Goal: Communication & Community: Answer question/provide support

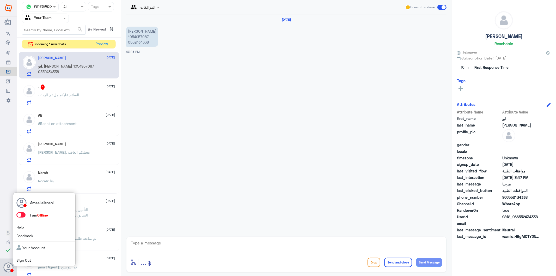
click at [23, 214] on span at bounding box center [20, 214] width 9 height 5
click at [0, 0] on input "checkbox" at bounding box center [0, 0] width 0 height 0
click at [168, 245] on textarea at bounding box center [286, 245] width 312 height 13
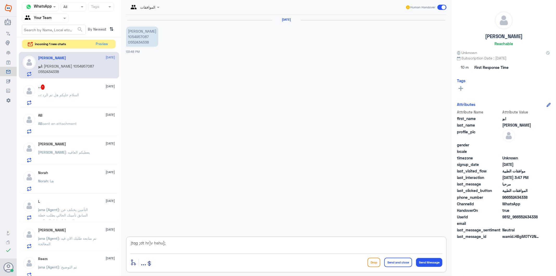
drag, startPoint x: 168, startPoint y: 245, endPoint x: 55, endPoint y: 240, distance: 112.7
click at [55, 240] on div "Channel WhatsApp Status × All Tags Agent Filter Your Team search By Newest ⇅ in…" at bounding box center [286, 138] width 539 height 277
type textarea "تفضل كيف اقدر اساعدك"
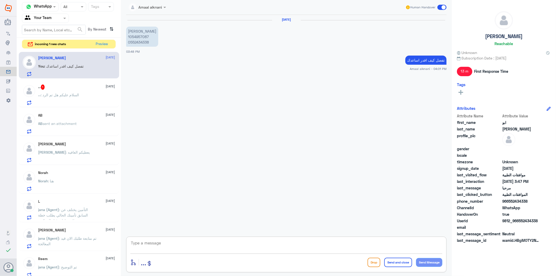
click at [132, 41] on p "[PERSON_NAME] 1054957087 0552434338" at bounding box center [142, 37] width 32 height 20
copy p "0552434338"
click at [203, 243] on textarea at bounding box center [286, 245] width 312 height 13
type textarea "مستشفى دلة انخيل ؟"
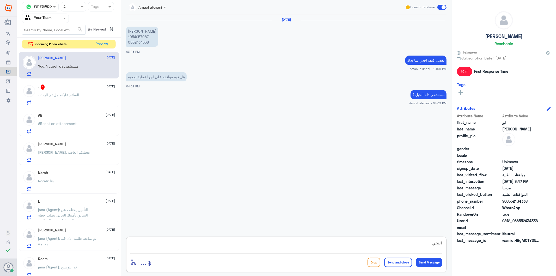
type textarea "النخيل"
click at [83, 101] on div "،، : السلام عليكم هل تم الرد" at bounding box center [76, 99] width 77 height 12
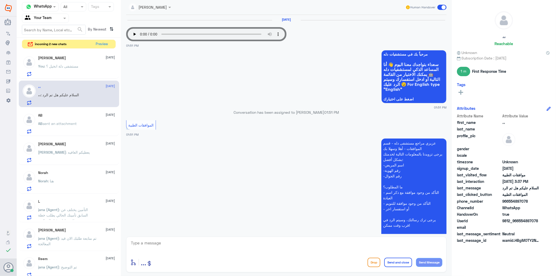
scroll to position [487, 0]
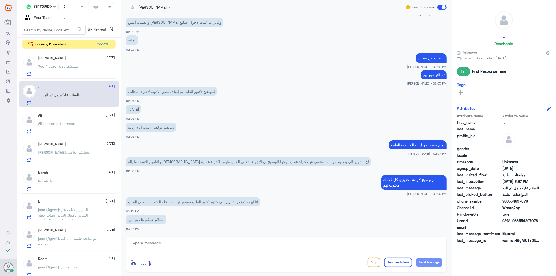
click at [180, 244] on textarea at bounding box center [286, 245] width 312 height 13
click at [52, 64] on span "ابو : لا نمار" at bounding box center [45, 66] width 15 height 4
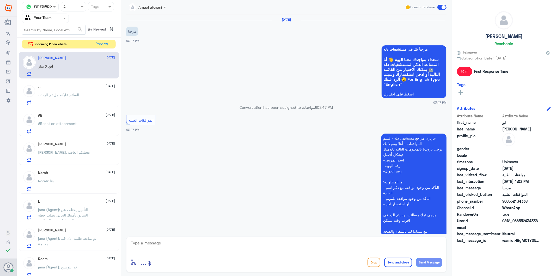
scroll to position [160, 0]
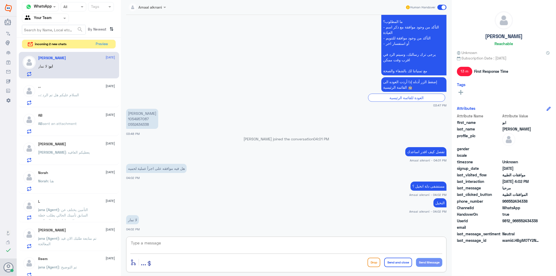
click at [153, 246] on textarea at bounding box center [286, 245] width 312 height 13
type textarea "الرجاء الاتصال بالرقم الموحد 920012222 لافادتكم بموافقات دلة نمار"
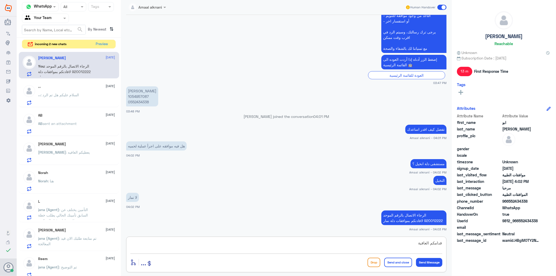
type textarea "قدامكم العافية"
click at [400, 264] on button "Send and close" at bounding box center [398, 261] width 28 height 9
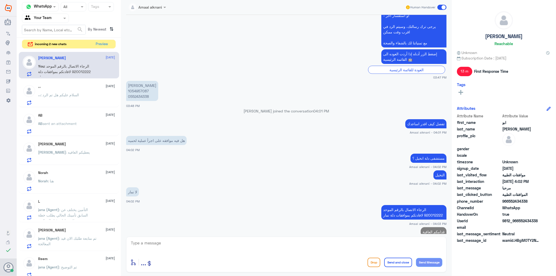
scroll to position [205, 0]
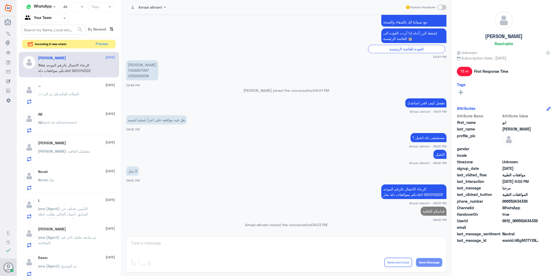
click at [60, 98] on p "،، : السلام عليكم هل تم الرد" at bounding box center [58, 97] width 41 height 13
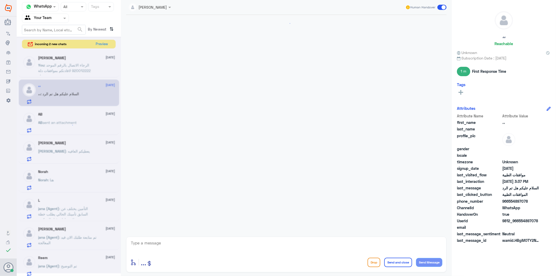
scroll to position [487, 0]
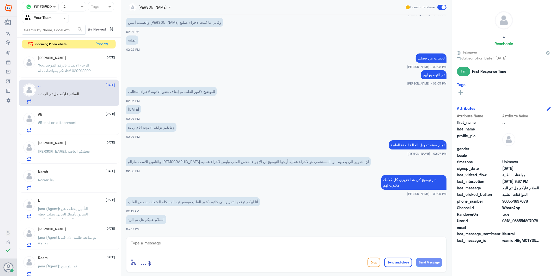
click at [168, 245] on textarea at bounding box center [286, 245] width 312 height 13
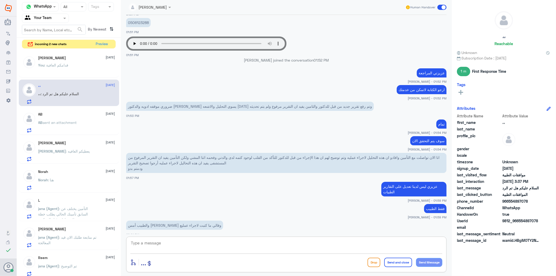
scroll to position [227, 0]
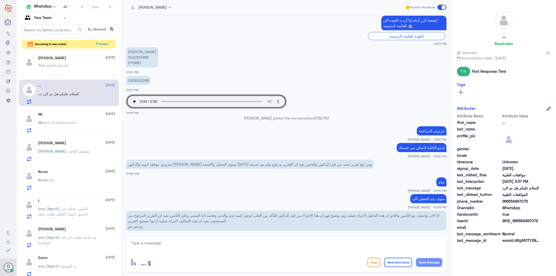
click at [131, 63] on p "[PERSON_NAME] 1022810368 2113861" at bounding box center [142, 57] width 32 height 20
copy p "2113861"
click at [381, 186] on app-msgs-text "تمام" at bounding box center [286, 182] width 320 height 10
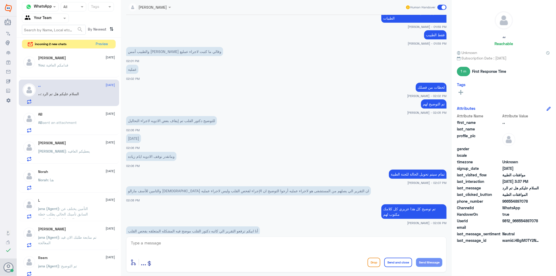
scroll to position [487, 0]
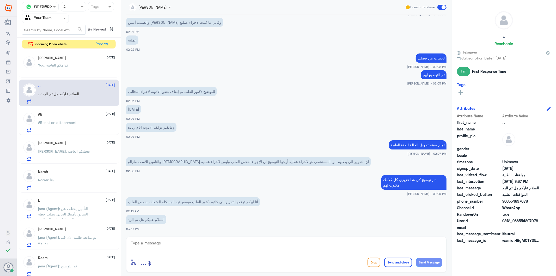
click at [197, 244] on textarea at bounding box center [286, 245] width 312 height 13
click at [185, 247] on textarea at bounding box center [286, 245] width 312 height 13
type textarea "g"
type textarea "لازال مرفوض"
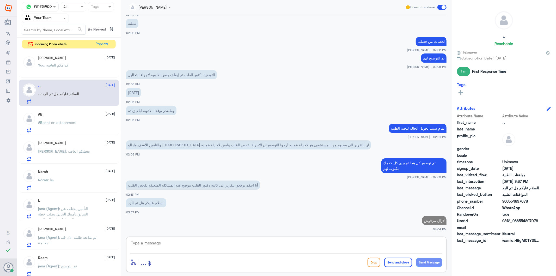
click at [176, 256] on div "enter flow name ... Drop Send and close Send Message" at bounding box center [286, 262] width 312 height 12
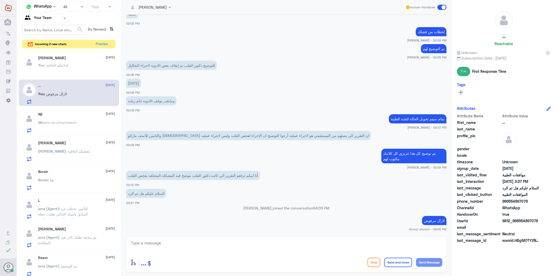
click at [83, 65] on div "You : قدامكم العافية" at bounding box center [76, 70] width 77 height 12
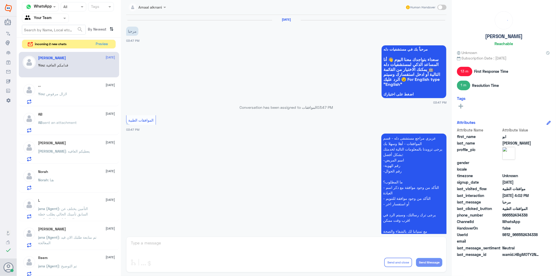
scroll to position [214, 0]
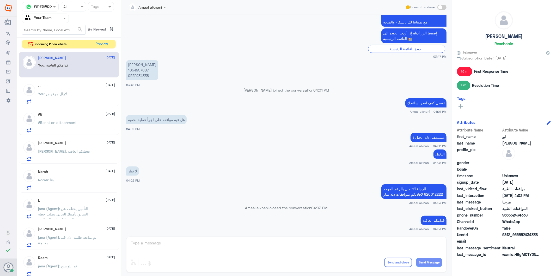
click at [72, 113] on div "AB [DATE]" at bounding box center [76, 114] width 77 height 4
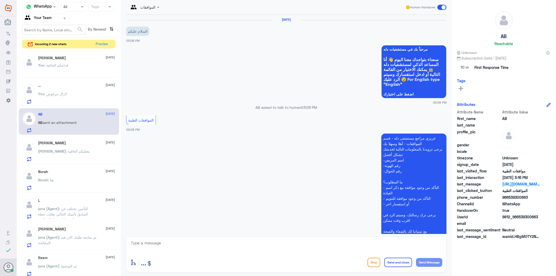
scroll to position [465, 0]
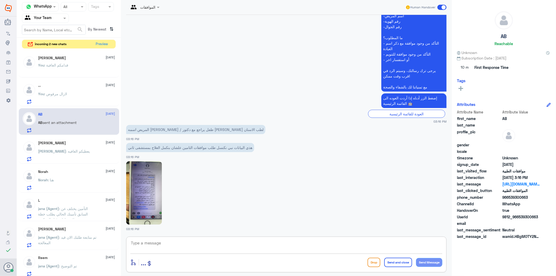
click at [161, 248] on textarea at bounding box center [286, 245] width 312 height 13
click at [143, 197] on img at bounding box center [144, 192] width 36 height 63
click at [163, 238] on div "enter flow name ... Drop Send and close Send Message" at bounding box center [286, 254] width 320 height 36
click at [162, 243] on textarea at bounding box center [286, 245] width 312 height 13
type textarea "الاجراءت التي تم رفعها من الطبيب بتاريخ [DATE]"
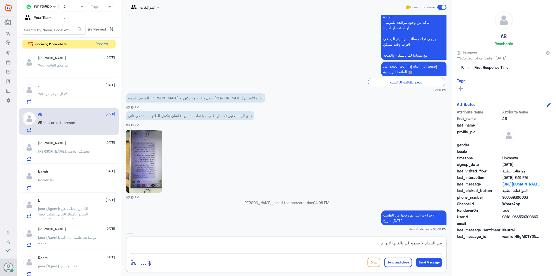
scroll to position [504, 0]
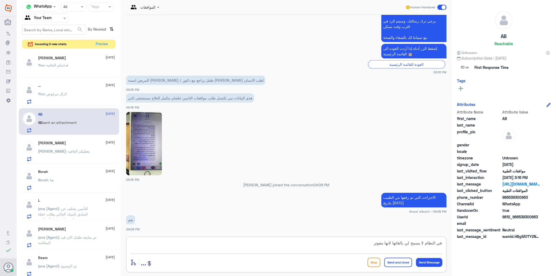
type textarea "في النظام لا يسمح لي بالغائها لانها مفوتره"
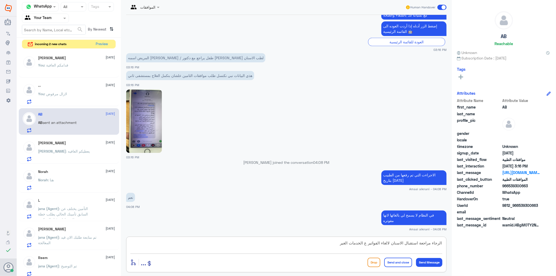
scroll to position [545, 0]
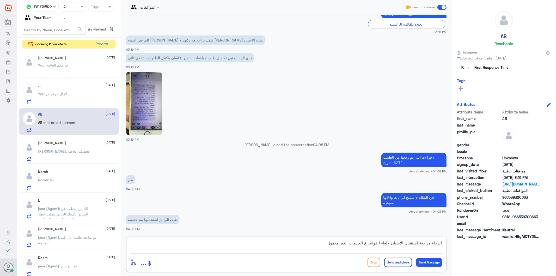
type textarea "الرجاء مراجعة استقبال الاسنان لالغاء الفواتير ع الخدمات الغير معموله"
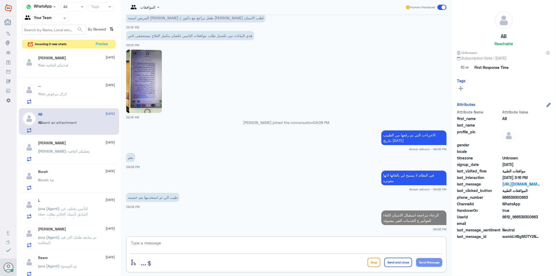
click at [160, 243] on textarea at bounding box center [286, 245] width 312 height 13
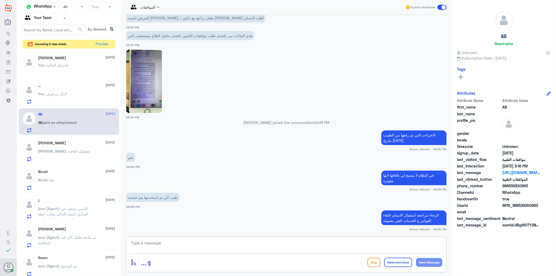
scroll to position [584, 0]
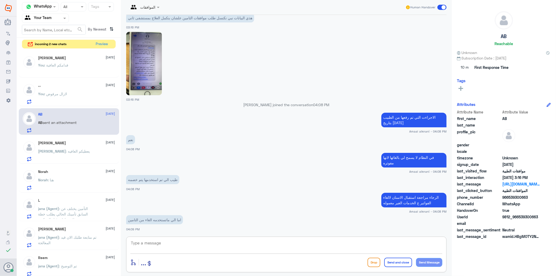
click at [189, 246] on textarea at bounding box center [286, 245] width 312 height 13
type textarea ";"
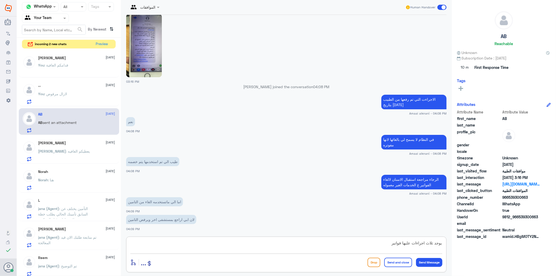
type textarea "يوجد ثلاث اجراءات عليها فواتير"
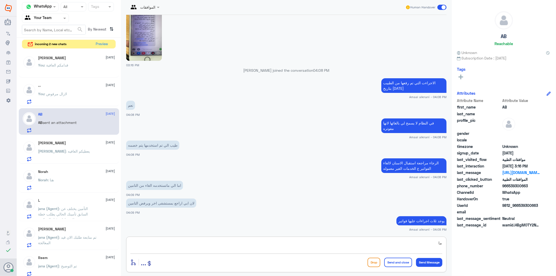
type textarea "م"
type textarea "يرفض النظام الغائها"
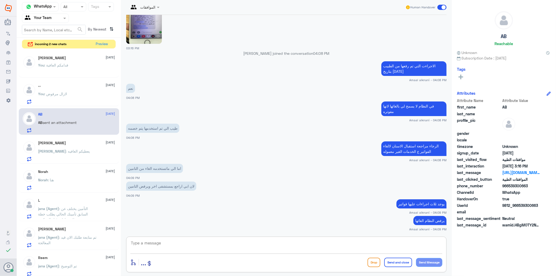
click at [207, 249] on textarea at bounding box center [286, 245] width 312 height 13
click at [194, 244] on textarea at bounding box center [286, 245] width 312 height 13
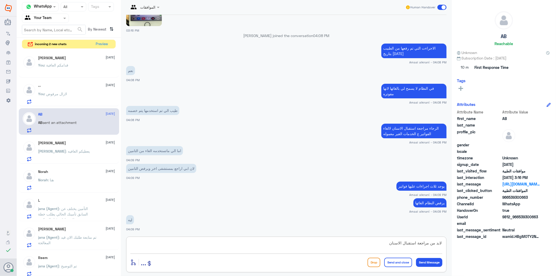
type textarea "لابد من مراجعة استقبال الاسنان"
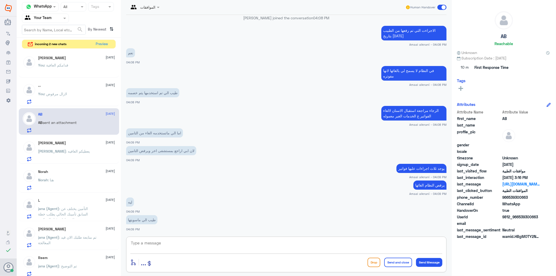
scroll to position [688, 0]
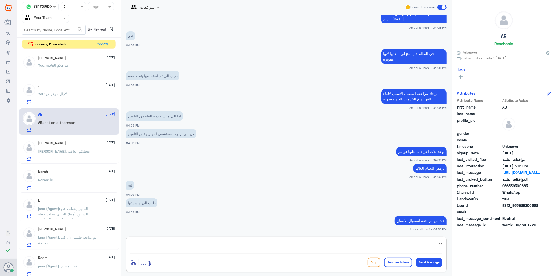
type textarea "ي"
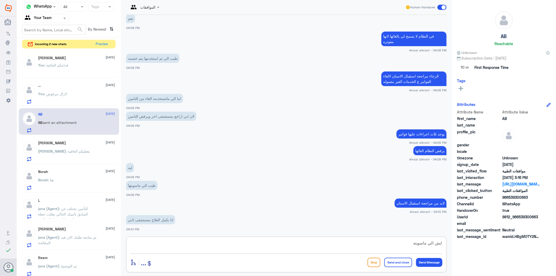
type textarea "ايش الي ماسويته ؟"
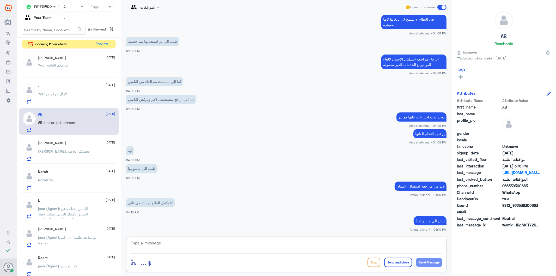
click at [55, 147] on div "[PERSON_NAME] [DATE][PERSON_NAME] : يعطيكم العافيه" at bounding box center [76, 151] width 77 height 21
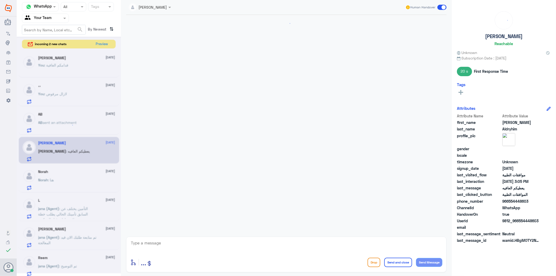
scroll to position [213, 0]
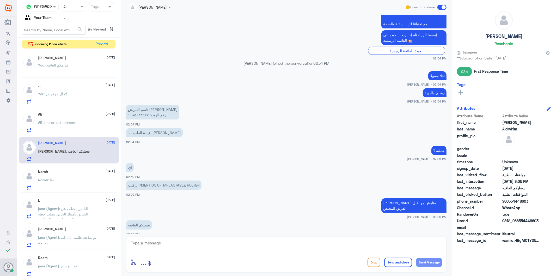
click at [173, 244] on textarea at bounding box center [286, 245] width 312 height 13
type textarea "قدامكم العافية"
click at [397, 263] on button "Send and close" at bounding box center [398, 261] width 28 height 9
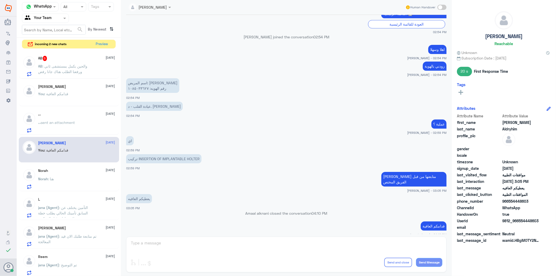
click at [81, 72] on span ": والحين بكمل بمستشفى ثاني ورفعنا الطلب هناك جانا رفض" at bounding box center [62, 69] width 49 height 10
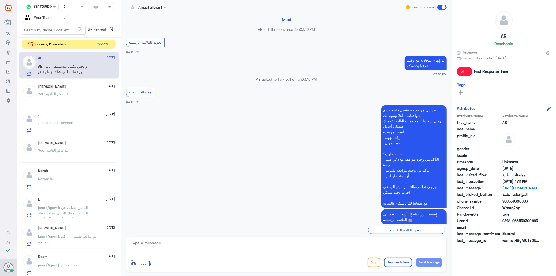
scroll to position [472, 0]
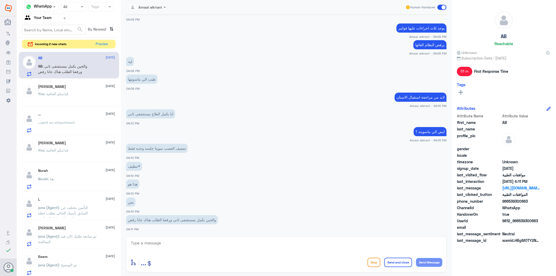
click at [209, 248] on textarea at bounding box center [286, 245] width 312 height 13
click at [69, 95] on span ": قدامكم العافية" at bounding box center [57, 93] width 24 height 4
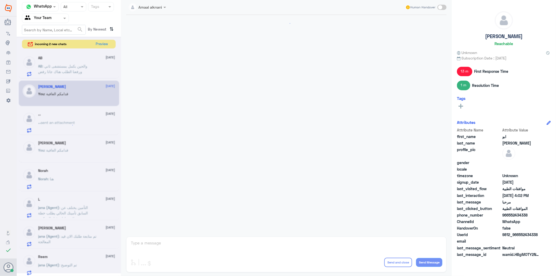
scroll to position [214, 0]
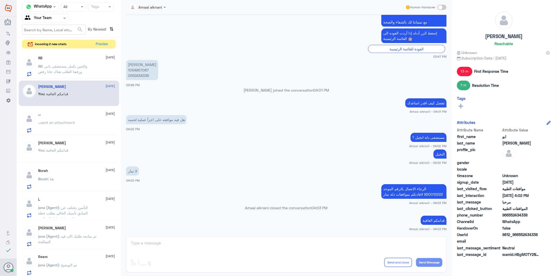
click at [163, 241] on div "Amaal alknani Human Handover [DATE] مرحبا 03:47 PM مرحباً بك في مستشفيات دله سع…" at bounding box center [286, 138] width 331 height 277
click at [80, 123] on div "،، sent an attachment" at bounding box center [76, 127] width 77 height 12
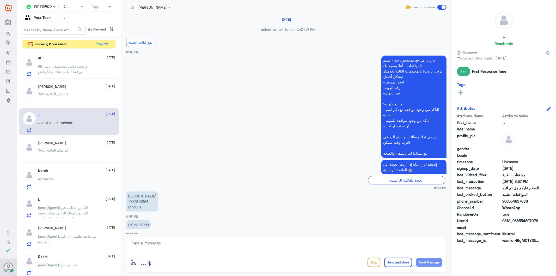
scroll to position [431, 0]
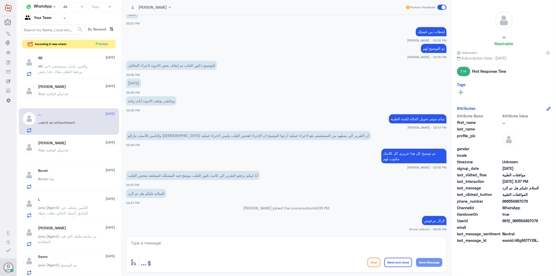
click at [158, 246] on textarea at bounding box center [286, 245] width 312 height 13
type textarea "j"
type textarea "تم التوضيح للتامين ولكن لازالت مرفوضة"
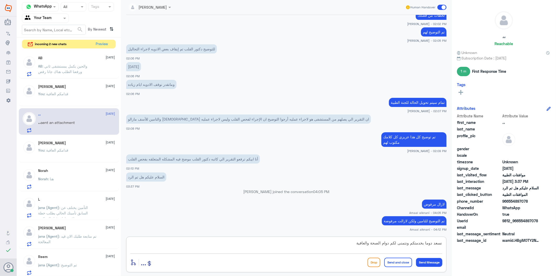
type textarea "نسعد دوما بخدمتكم ونتمنى لكم دوام الصحة والعافية"
click at [384, 263] on button "Send and close" at bounding box center [398, 261] width 28 height 9
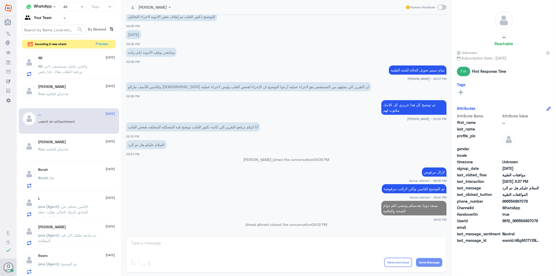
scroll to position [468, 0]
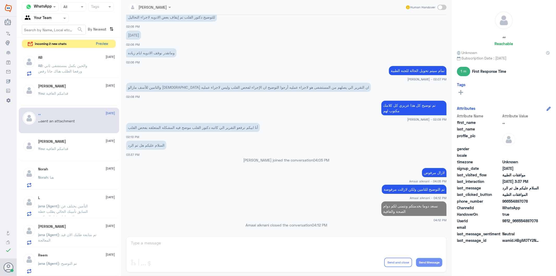
click at [105, 44] on button "Preview" at bounding box center [102, 44] width 16 height 8
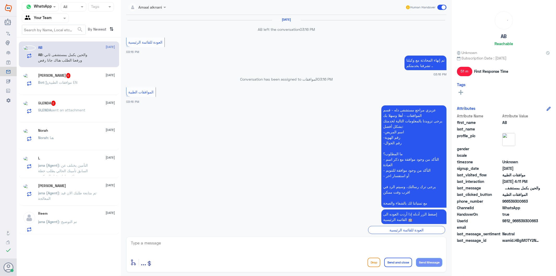
scroll to position [472, 0]
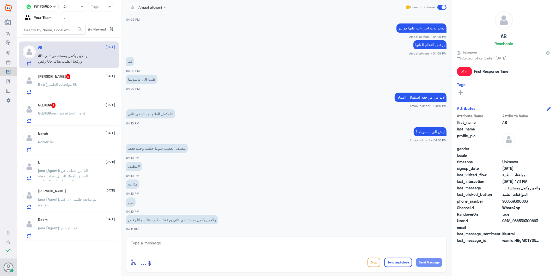
click at [178, 240] on textarea at bounding box center [286, 245] width 312 height 13
click at [53, 87] on p "Bot : موافقات الطبية EN" at bounding box center [57, 88] width 39 height 13
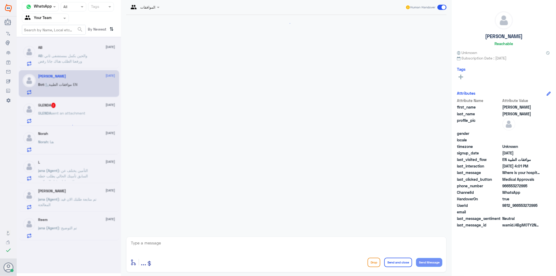
scroll to position [395, 0]
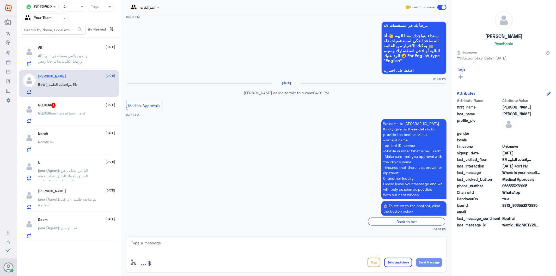
click at [151, 242] on textarea at bounding box center [286, 245] width 312 height 13
type textarea "How can i help you?"
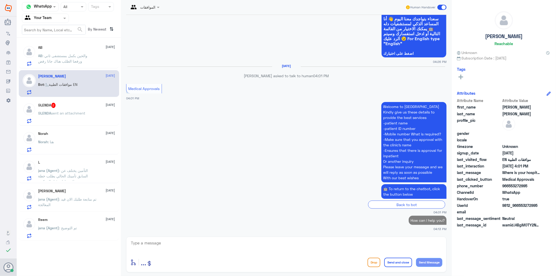
click at [66, 109] on div "GLENDA 2 [DATE][PERSON_NAME] sent an attachment" at bounding box center [76, 113] width 77 height 21
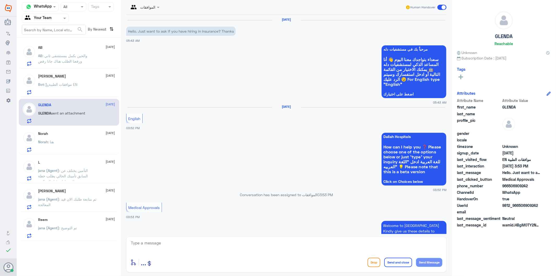
scroll to position [102, 0]
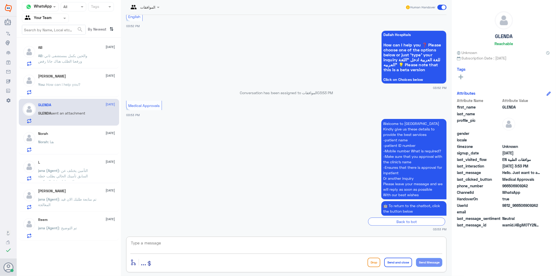
click at [146, 244] on textarea at bounding box center [286, 245] width 312 height 13
click at [54, 81] on div "[PERSON_NAME] [DATE] You : How can i help you?" at bounding box center [76, 84] width 77 height 21
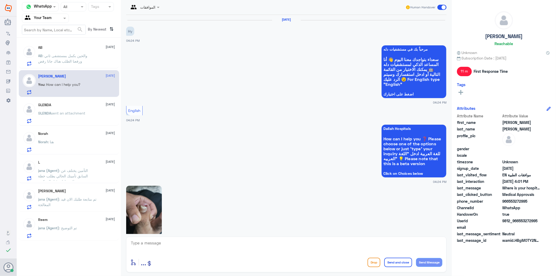
scroll to position [421, 0]
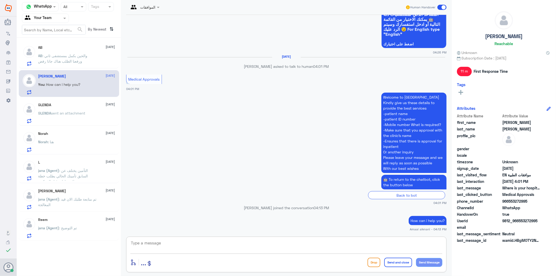
click at [171, 246] on textarea at bounding box center [286, 245] width 312 height 13
click at [416, 219] on p "How can i help you?" at bounding box center [428, 220] width 38 height 9
copy div "How can i help you?"
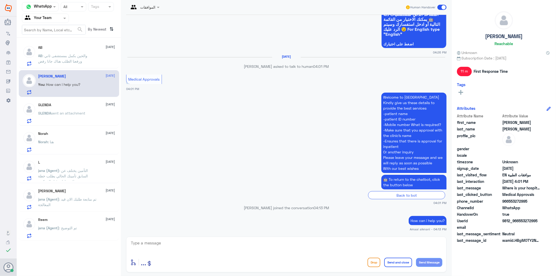
click at [76, 113] on span "sent an attachment" at bounding box center [68, 113] width 34 height 4
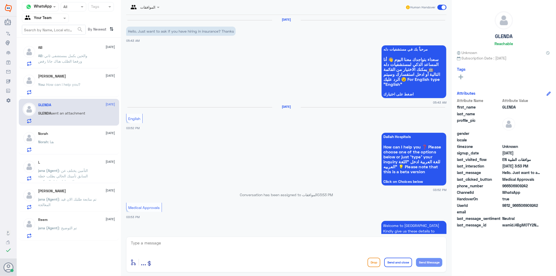
scroll to position [102, 0]
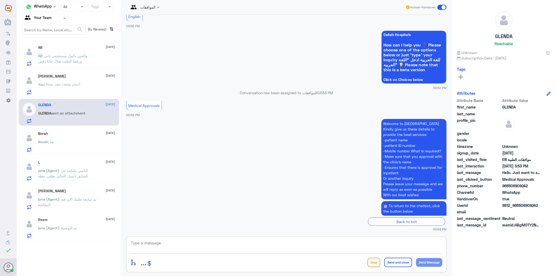
click at [157, 244] on textarea at bounding box center [286, 245] width 312 height 13
paste textarea "How can i help you?"
type textarea "How can i help you?"
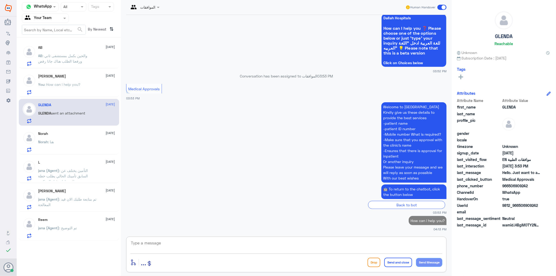
click at [52, 149] on p "Norah : هنا" at bounding box center [46, 145] width 16 height 13
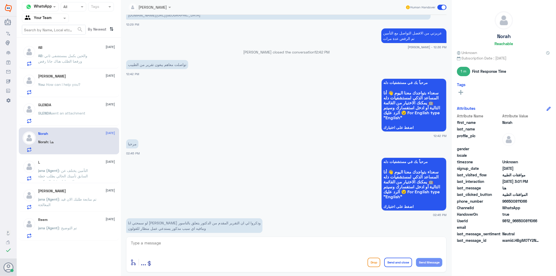
scroll to position [249, 0]
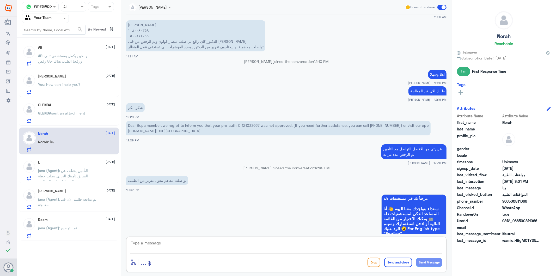
click at [188, 247] on textarea at bounding box center [286, 245] width 312 height 13
type textarea "0500811066"
drag, startPoint x: 159, startPoint y: 242, endPoint x: 85, endPoint y: 231, distance: 75.1
click at [85, 232] on div "Channel WhatsApp Status × All Tags Agent Filter Your Team search By Newest ⇅ AB…" at bounding box center [286, 138] width 539 height 277
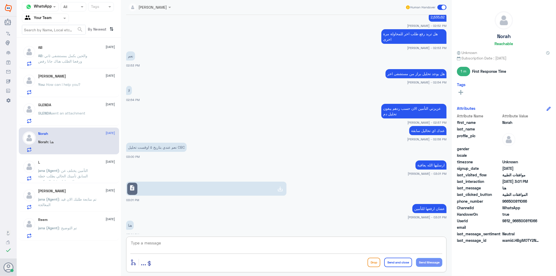
scroll to position [1158, 0]
click at [196, 184] on link "description" at bounding box center [206, 188] width 160 height 14
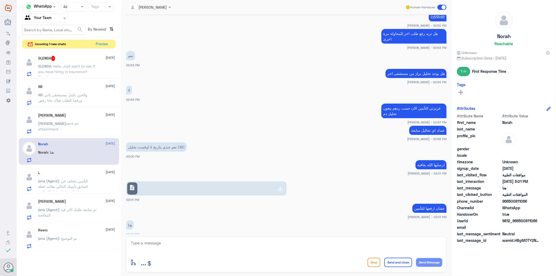
click at [176, 242] on textarea at bounding box center [286, 245] width 312 height 13
type textarea "تم متابعة طلبكم عدة مرات ولازال مرفوض من التامين"
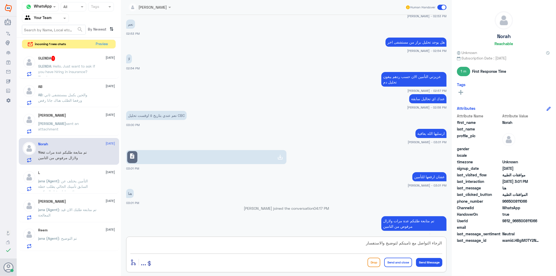
type textarea "الرجاء التواصل مع تامينكم لتوضيج والاستفسار"
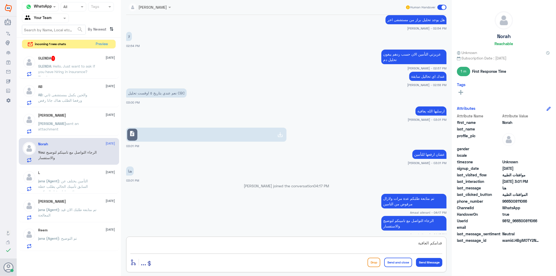
type textarea "قدامكم العافية"
click at [396, 261] on button "Send and close" at bounding box center [398, 261] width 28 height 9
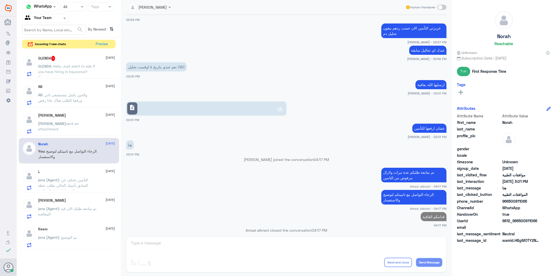
click at [77, 186] on span ": التأمين يختلف عن السابق تأمينك الحالي يطلب خطة علاجية اولية قبل البوتكس" at bounding box center [63, 184] width 50 height 15
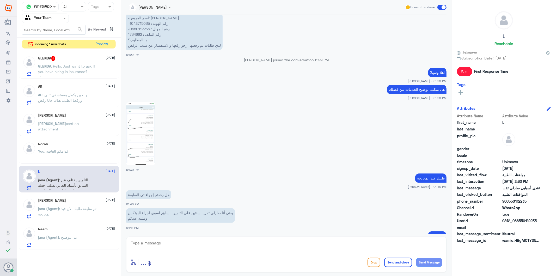
scroll to position [359, 0]
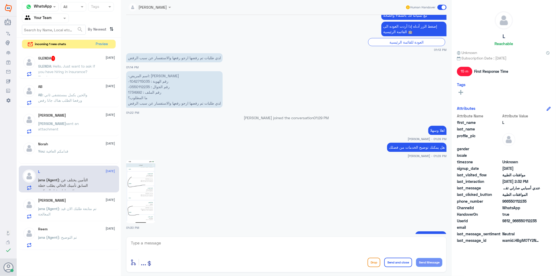
click at [132, 91] on p "-اسم المريض: [PERSON_NAME] -رقم الهوية : 1042715035 -رقم الجوال : 0550112235 رق…" at bounding box center [174, 89] width 96 height 36
copy p "1734992"
click at [149, 199] on img at bounding box center [140, 191] width 29 height 63
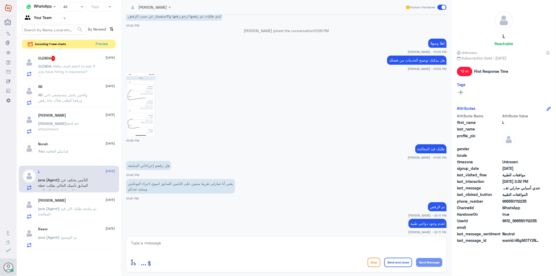
scroll to position [387, 0]
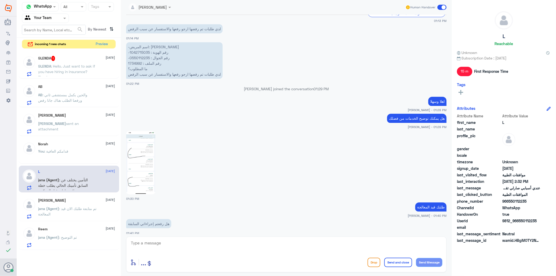
click at [139, 154] on img at bounding box center [140, 162] width 29 height 63
click at [145, 169] on img at bounding box center [140, 162] width 29 height 63
click at [181, 248] on textarea at bounding box center [286, 245] width 312 height 13
click at [186, 246] on textarea at bounding box center [286, 245] width 312 height 13
type textarea "h"
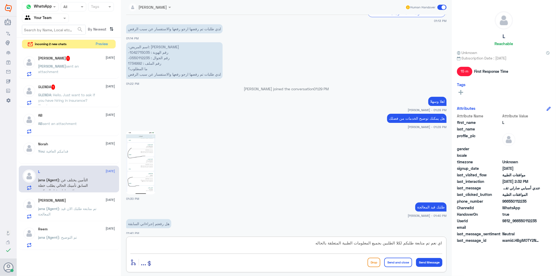
type textarea "اي نعم تم متابعة طلبكم لكلا الطلبين بجميع المعلومات الطبية المتعلقة بالحاله"
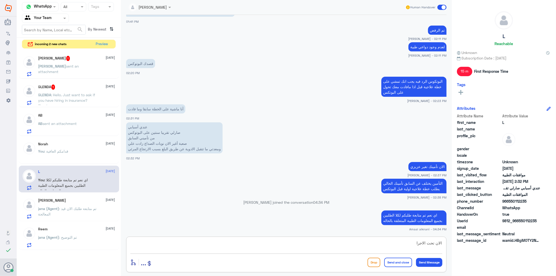
type textarea "الان تحت الاجراء"
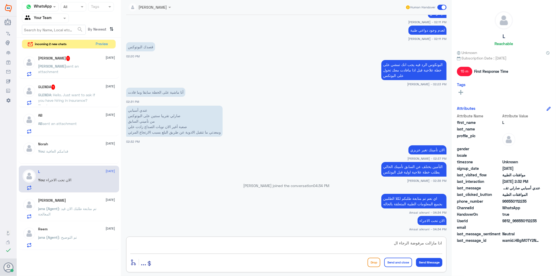
scroll to position [723, 0]
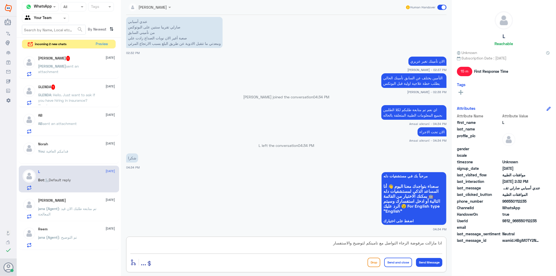
type textarea "اذا مازالت مرفوضة الرجاء التواصل مع تامينكم لتوضيح والاستفسار"
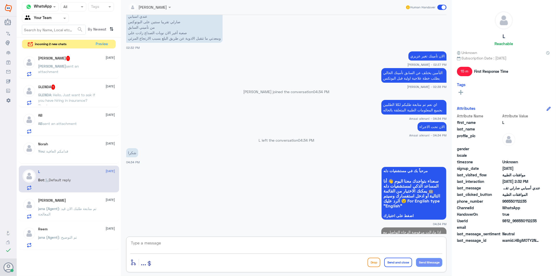
scroll to position [745, 0]
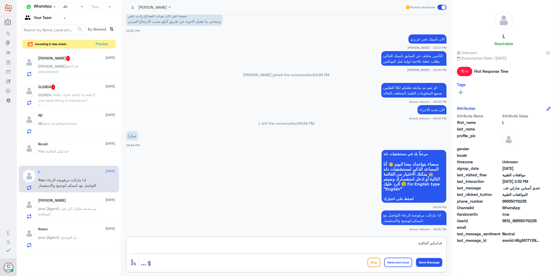
type textarea "قدامكم العافية"
click at [396, 264] on button "Send and close" at bounding box center [398, 261] width 28 height 9
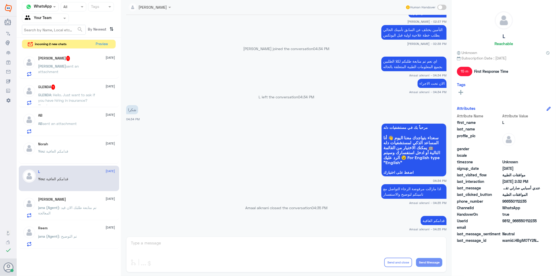
click at [71, 99] on span ": Hello. Just want to ask if you have hiring in insurance? Thanks" at bounding box center [66, 99] width 57 height 15
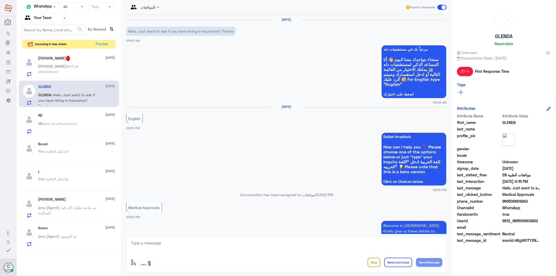
scroll to position [146, 0]
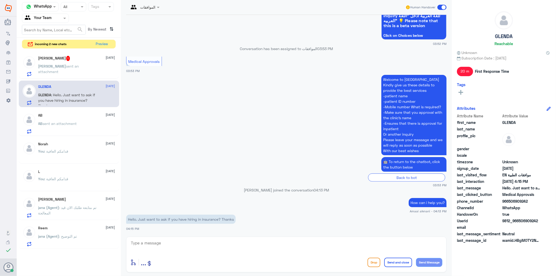
click at [208, 219] on p "Hello. Just want to ask if you have hiring in insurance? Thanks" at bounding box center [180, 218] width 109 height 9
copy div "Hello. Just want to ask if you have hiring in insurance? Thanks"
click at [212, 244] on textarea at bounding box center [286, 245] width 312 height 13
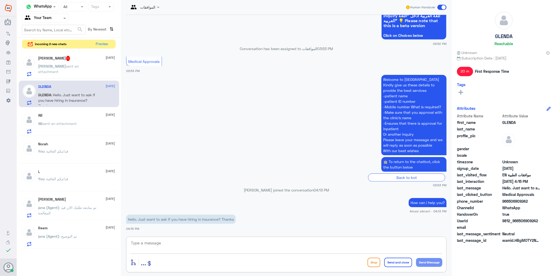
paste textarea "1734992"
drag, startPoint x: 212, startPoint y: 244, endPoint x: 110, endPoint y: 243, distance: 101.6
click at [110, 243] on div "Channel WhatsApp Status × All Tags Agent Filter Your Team search By Newest ⇅ in…" at bounding box center [286, 138] width 539 height 277
paste textarea "Hello. Just want to ask if you have hiring in insurance? Thanks"
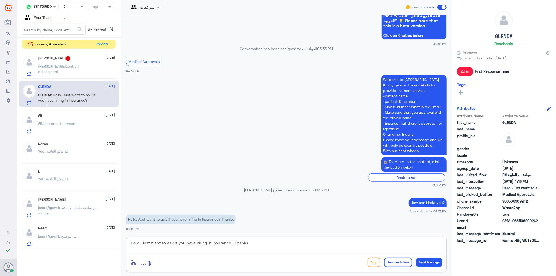
drag, startPoint x: 198, startPoint y: 249, endPoint x: 104, endPoint y: 181, distance: 115.9
click at [100, 186] on div "Channel WhatsApp Status × All Tags Agent Filter Your Team search By Newest ⇅ in…" at bounding box center [286, 138] width 539 height 277
paste textarea "Please call [PHONE_NUMBER] for further information."
click at [249, 251] on textarea "Please call [PHONE_NUMBER] for further information." at bounding box center [286, 245] width 312 height 13
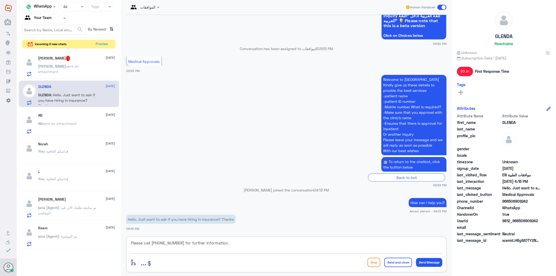
click at [248, 246] on textarea "Please call [PHONE_NUMBER] for further information." at bounding box center [286, 245] width 312 height 13
type textarea "Please call [PHONE_NUMBER] for further information."
drag, startPoint x: 220, startPoint y: 220, endPoint x: 138, endPoint y: 220, distance: 81.8
click at [138, 220] on p "Hello. Just want to ask if you have hiring in insurance? Thanks" at bounding box center [180, 218] width 109 height 9
copy p "Just want to ask if you have hiring in insurance"
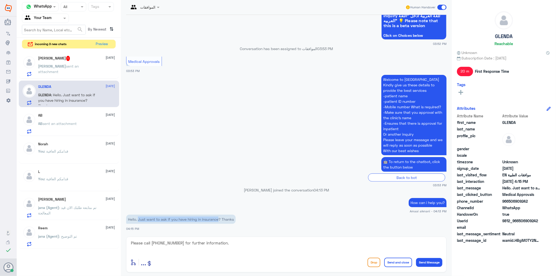
click at [394, 264] on button "Send and close" at bounding box center [398, 261] width 28 height 9
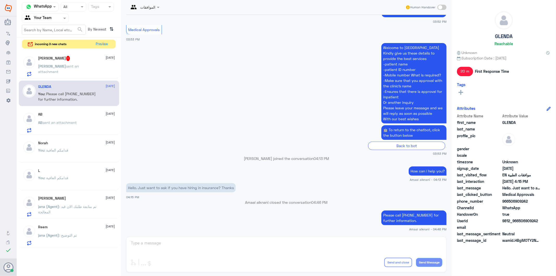
click at [77, 72] on p "[PERSON_NAME] sent an attachment" at bounding box center [67, 69] width 59 height 13
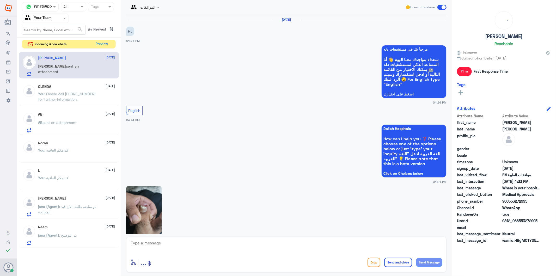
scroll to position [493, 0]
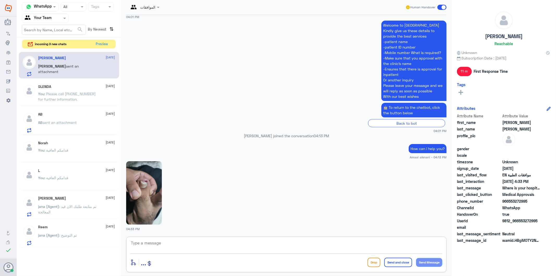
click at [143, 248] on textarea at bounding box center [286, 245] width 312 height 13
click at [186, 246] on textarea at bounding box center [286, 245] width 312 height 13
type textarea "تفضل كيف اقدر اخدمك"
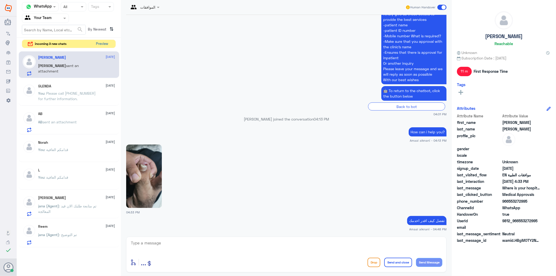
click at [102, 44] on button "Preview" at bounding box center [102, 44] width 16 height 8
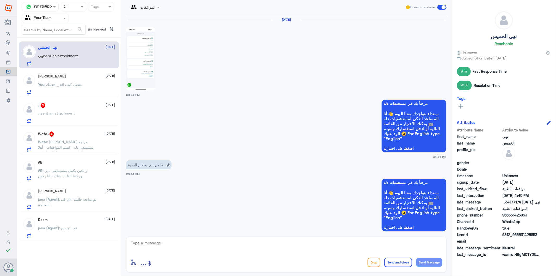
scroll to position [853, 0]
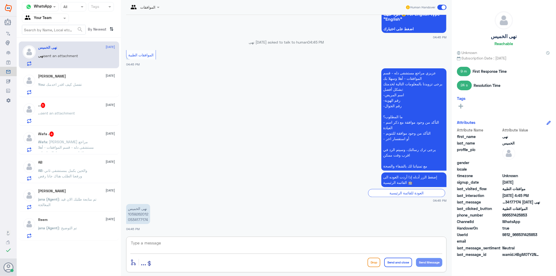
click at [162, 248] on textarea at bounding box center [286, 245] width 312 height 13
type textarea "تفضل كيف اقدر اخدمك"
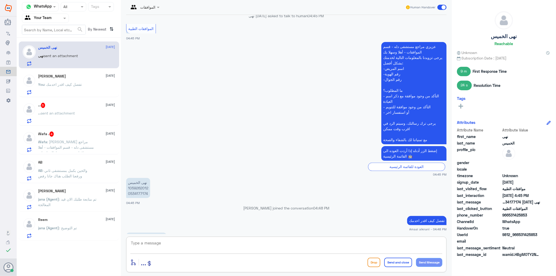
scroll to position [905, 0]
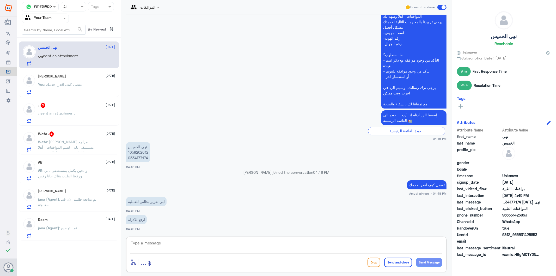
click at [168, 246] on textarea at bounding box center [286, 245] width 312 height 13
type textarea "الرجاء التواصل مع قسم التقارير الطبية"
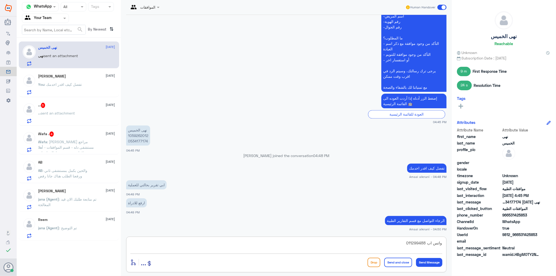
type textarea "واتس اب 0112994881"
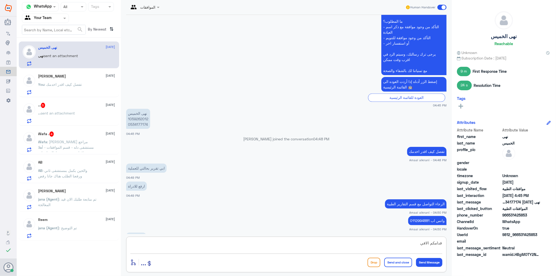
scroll to position [956, 0]
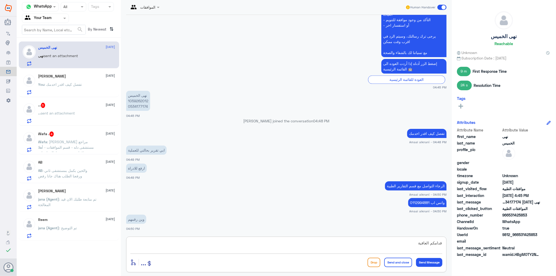
type textarea "قدامكم العافية"
click at [403, 266] on button "Send and close" at bounding box center [398, 261] width 28 height 9
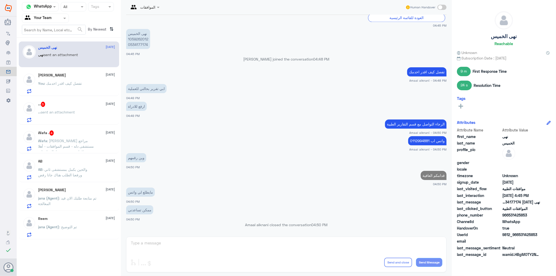
scroll to position [875, 0]
click at [64, 106] on div "،، 5 [DATE]" at bounding box center [76, 104] width 77 height 5
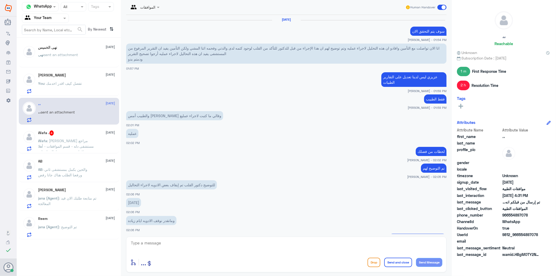
scroll to position [474, 0]
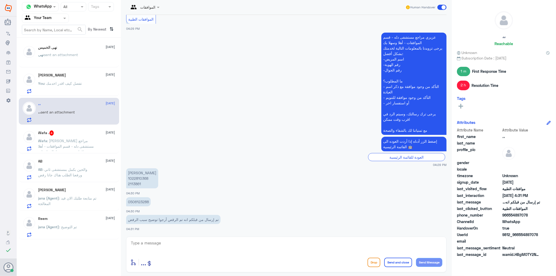
click at [75, 62] on p "نهى sent an attachment" at bounding box center [58, 58] width 40 height 13
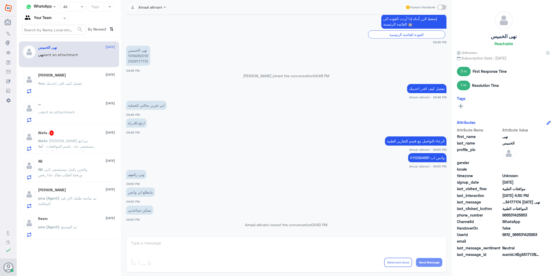
scroll to position [607, 0]
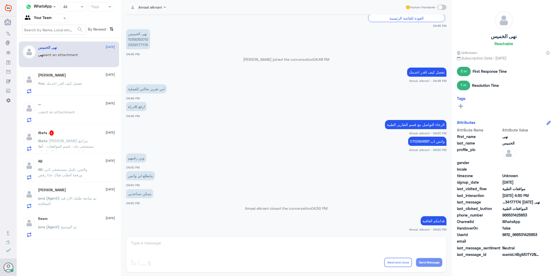
click at [72, 87] on p "You : تفضل كيف اقدر اخدمك" at bounding box center [60, 87] width 44 height 13
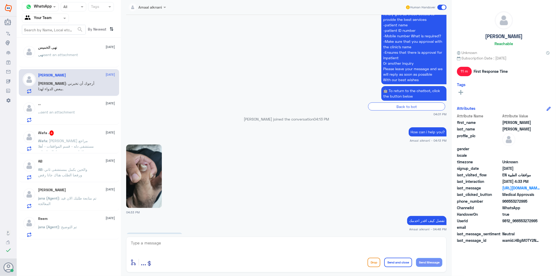
scroll to position [528, 0]
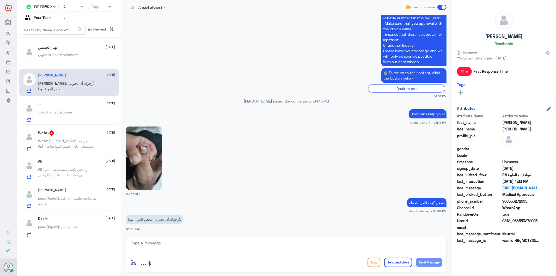
click at [71, 128] on div "Wafa . 4 [DATE] Wafa : عزيزي مراجع مستشفى دله - قسم الموافقات - أهلا وسهلا بك ي…" at bounding box center [69, 139] width 100 height 27
click at [70, 118] on p "،، sent an attachment" at bounding box center [56, 115] width 37 height 13
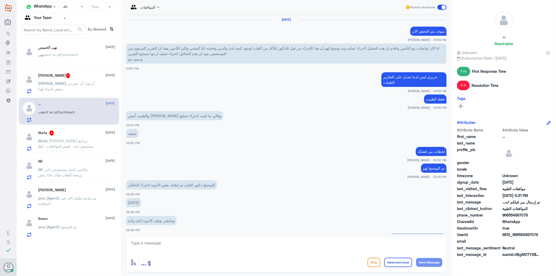
scroll to position [474, 0]
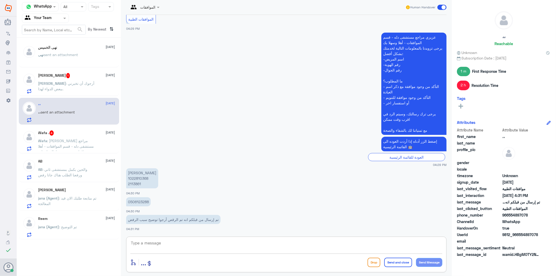
click at [176, 244] on textarea at bounding box center [286, 245] width 312 height 13
click at [98, 59] on div "نهى sent an attachment" at bounding box center [76, 59] width 77 height 12
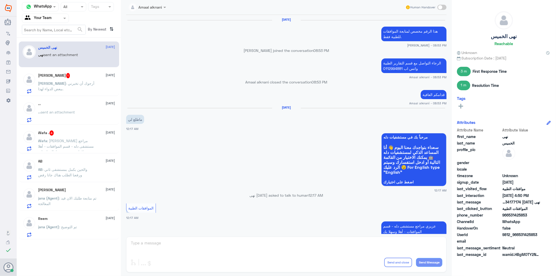
scroll to position [675, 0]
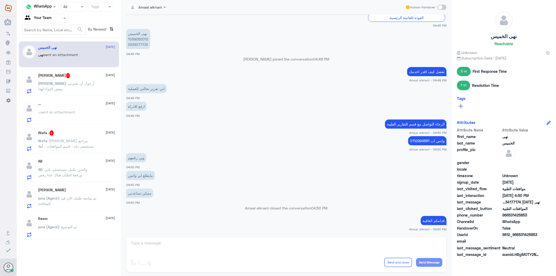
click at [277, 244] on div "Amaal alknani Human Handover [DATE] هذا الرقم مخصص لمتابعة الموافقات للطبية فقط…" at bounding box center [286, 138] width 331 height 277
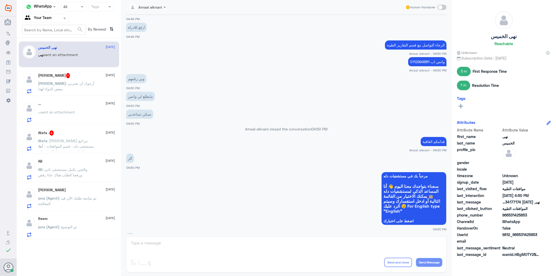
scroll to position [754, 0]
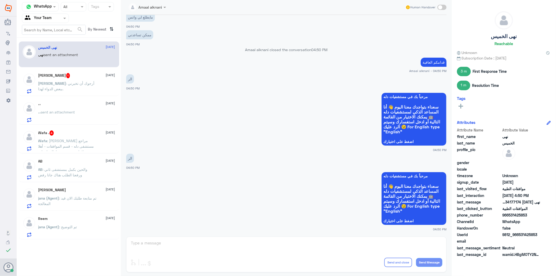
click at [277, 244] on div "Amaal alknani Human Handover [DATE] هذا الرقم مخصص لمتابعة الموافقات للطبية فقط…" at bounding box center [286, 138] width 331 height 277
click at [176, 250] on div "Amaal alknani Human Handover [DATE] هذا الرقم مخصص لمتابعة الموافقات للطبية فقط…" at bounding box center [286, 138] width 331 height 277
click at [161, 248] on div "Amaal alknani Human Handover [DATE] هذا الرقم مخصص لمتابعة الموافقات للطبية فقط…" at bounding box center [286, 138] width 331 height 277
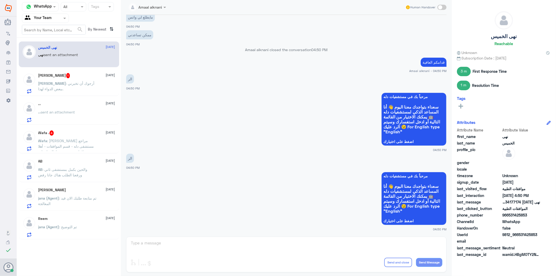
click at [285, 45] on div "ممكن تساعدني 04:50 PM" at bounding box center [286, 38] width 320 height 18
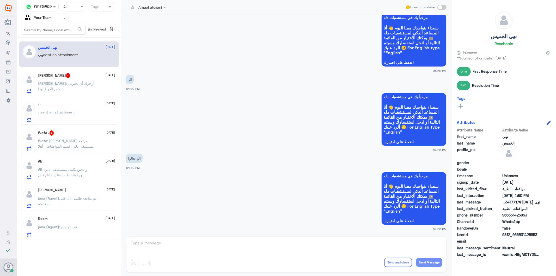
click at [137, 245] on div "Amaal alknani Human Handover [DATE] هذا الرقم مخصص لمتابعة الموافقات للطبية فقط…" at bounding box center [286, 138] width 331 height 277
click at [66, 81] on span "[PERSON_NAME]" at bounding box center [52, 83] width 28 height 4
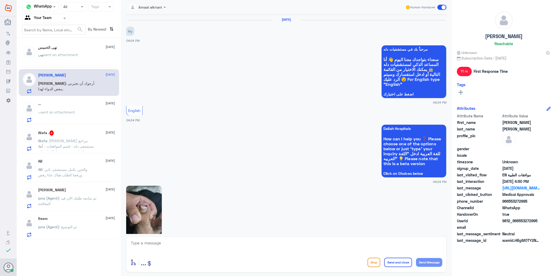
scroll to position [528, 0]
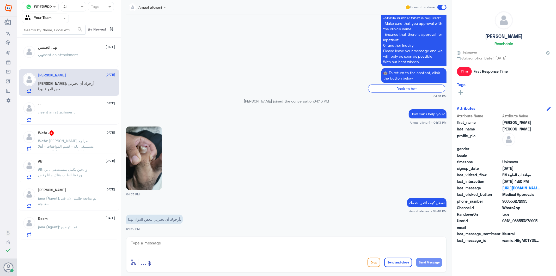
click at [147, 246] on textarea at bounding box center [286, 245] width 312 height 13
click at [147, 245] on textarea at bounding box center [286, 245] width 312 height 13
type textarea "هنا فقط الموافقات الطبية - الرجاء زيارة المستشفى"
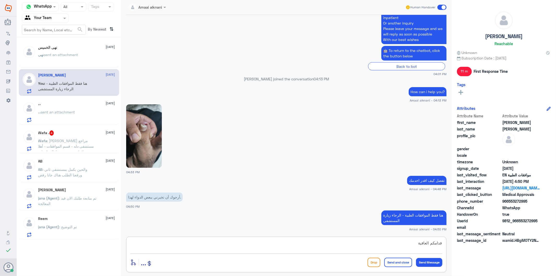
type textarea "قدامكم العافية"
click at [396, 260] on button "Send and close" at bounding box center [398, 261] width 28 height 9
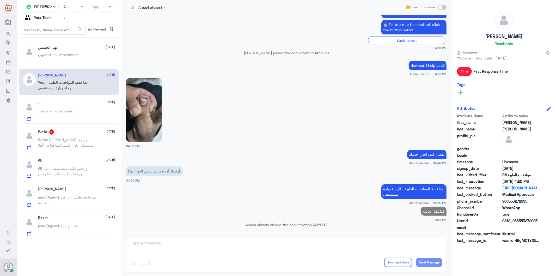
scroll to position [565, 0]
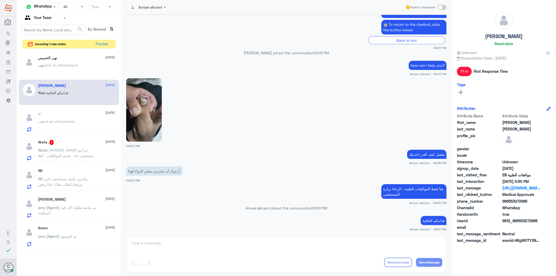
click at [66, 64] on span "sent an attachment" at bounding box center [61, 65] width 34 height 4
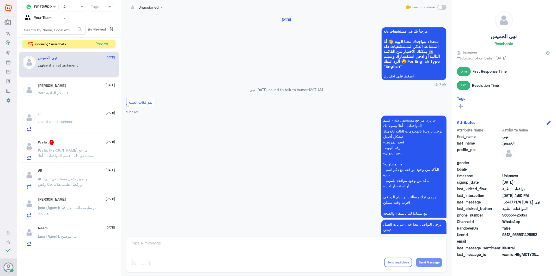
scroll to position [728, 0]
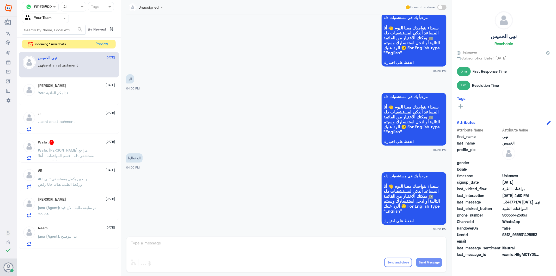
click at [153, 249] on div "Unassigned Human Handover [DATE] مرحباً بك في مستشفيات دله سعداء بتواجدك معنا […" at bounding box center [286, 138] width 331 height 277
click at [149, 242] on div "Unassigned Human Handover [DATE] مرحباً بك في مستشفيات دله سعداء بتواجدك معنا […" at bounding box center [286, 138] width 331 height 277
click at [60, 83] on div "[PERSON_NAME] [DATE] You : قدامكم العافية" at bounding box center [69, 92] width 100 height 26
click at [64, 90] on div "[PERSON_NAME] [DATE] You : قدامكم العافية" at bounding box center [76, 93] width 77 height 20
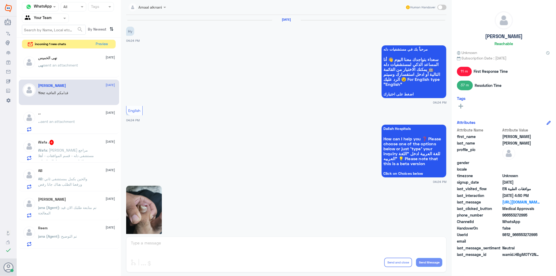
scroll to position [576, 0]
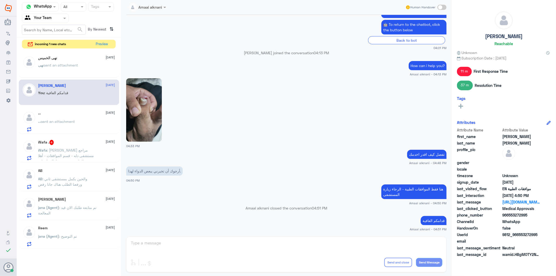
click at [65, 59] on div "نهى [DATE]" at bounding box center [76, 58] width 77 height 4
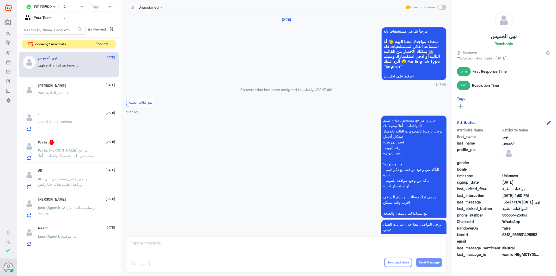
scroll to position [728, 0]
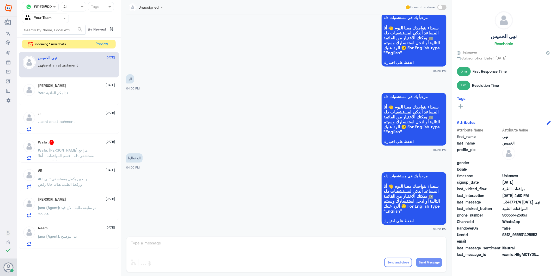
click at [61, 150] on span ": [PERSON_NAME] مراجع مستشفى دله - قسم الموافقات - أهلا وسهلا بك يرجى تزويدنا ب…" at bounding box center [66, 180] width 57 height 65
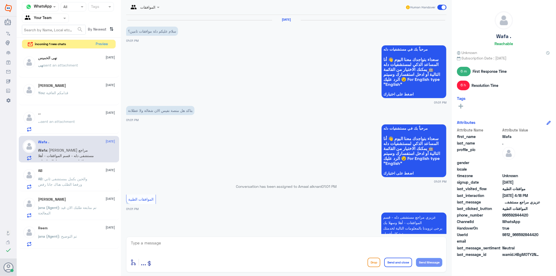
scroll to position [597, 0]
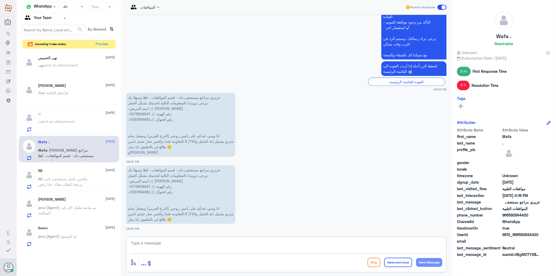
click at [179, 240] on textarea at bounding box center [286, 245] width 312 height 13
type textarea "الرجاء التواصل مع تامينكم لمعرفة مزودي الخدمة ونسبة التغطية والمنافع المقدمة"
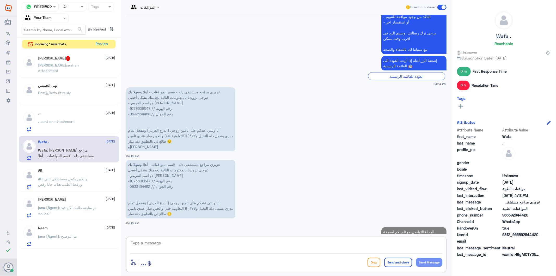
scroll to position [625, 0]
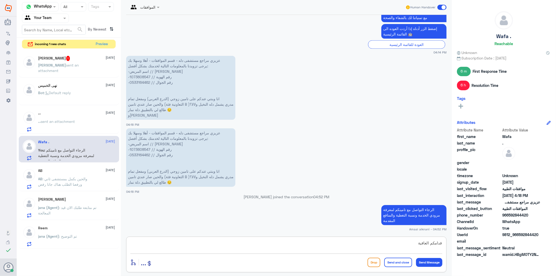
type textarea "قدامكم العافية"
click at [407, 262] on button "Send and close" at bounding box center [398, 261] width 28 height 9
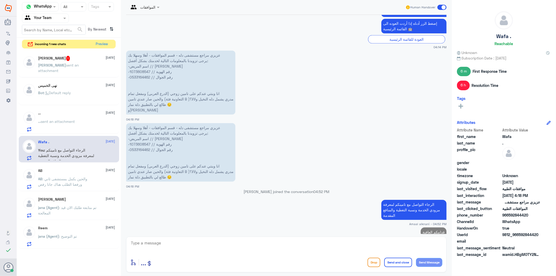
scroll to position [642, 0]
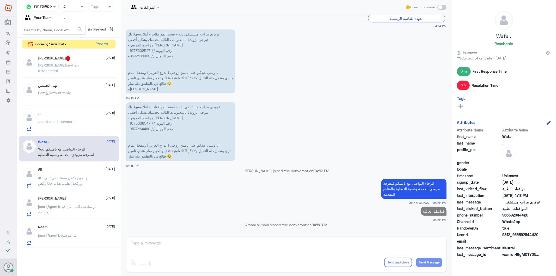
click at [70, 184] on span ": والحين بكمل بمستشفى ثاني ورفعنا الطلب هناك جانا رفض" at bounding box center [62, 180] width 49 height 10
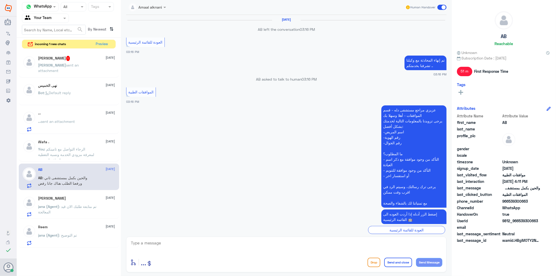
scroll to position [472, 0]
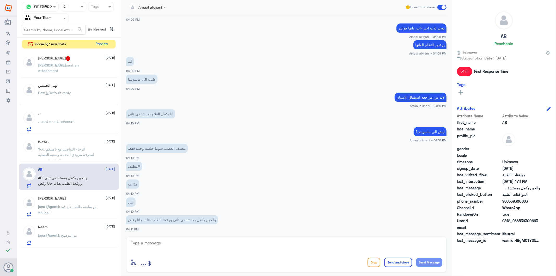
click at [165, 243] on textarea at bounding box center [286, 245] width 312 height 13
click at [63, 201] on div "[PERSON_NAME] [DATE][PERSON_NAME] (Agent) : تم متابعة طلبك الان قيد المعالجة" at bounding box center [76, 206] width 77 height 21
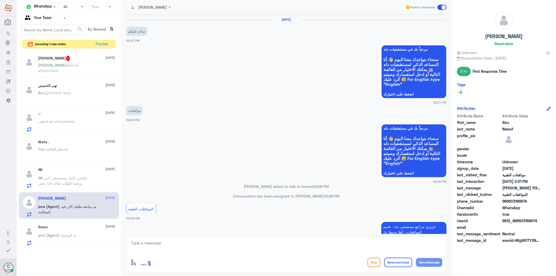
scroll to position [207, 0]
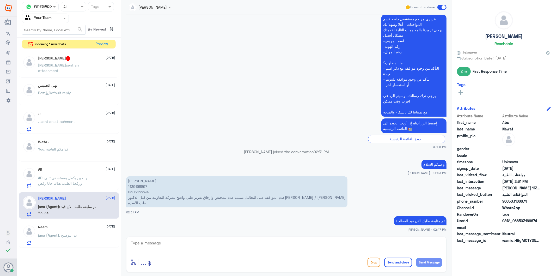
click at [160, 247] on textarea at bounding box center [286, 245] width 312 height 13
type textarea "ت"
click at [403, 245] on textarea "نسعد دوما بخدمتكم ونتمى لكم دوام الصحة والعافية" at bounding box center [286, 245] width 312 height 13
type textarea "نسعد دوما بخدمتكم ونتمنى لكم دوام الصحة والعافية"
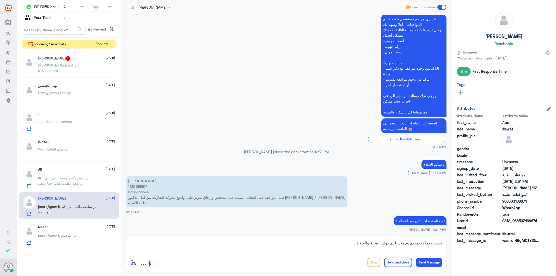
click at [392, 261] on button "Send and close" at bounding box center [398, 261] width 28 height 9
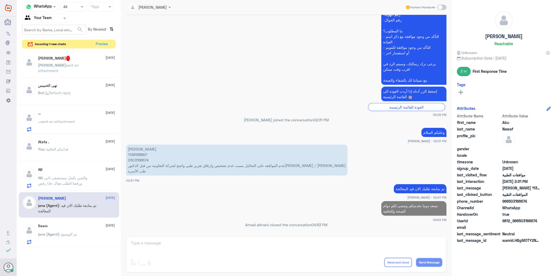
click at [71, 234] on span ": تم التوضيح" at bounding box center [68, 234] width 18 height 4
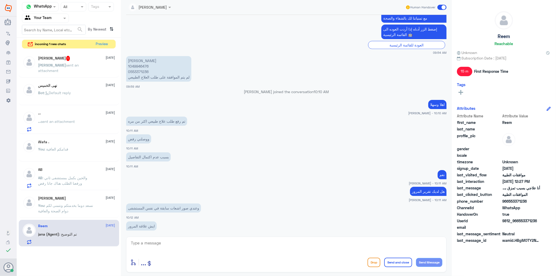
scroll to position [216, 0]
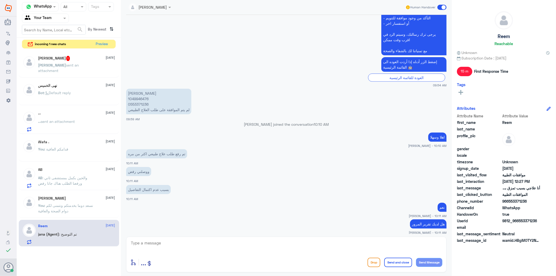
click at [137, 102] on p "[PERSON_NAME] 1049946476 0553371236 لم يتم الموافقة على طلب العلاج الطبيعي" at bounding box center [158, 102] width 65 height 26
copy p "0553371236"
click at [61, 68] on p "[PERSON_NAME] sent an attachment" at bounding box center [67, 68] width 59 height 13
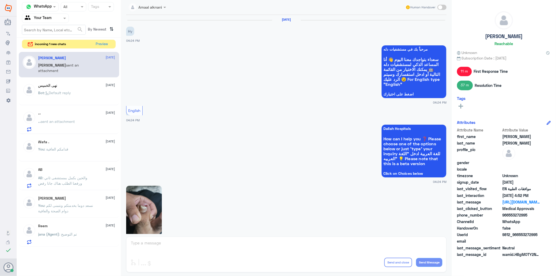
scroll to position [655, 0]
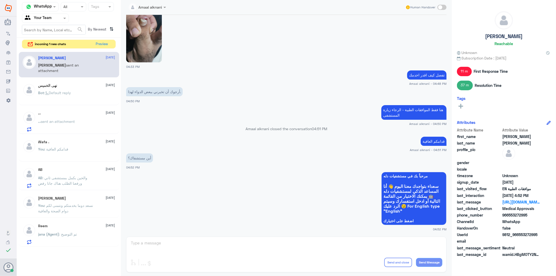
click at [169, 245] on div "Amaal alknani Human Handover [DATE] Hy 04:24 PM مرحباً بك في مستشفيات دله سعداء…" at bounding box center [286, 138] width 331 height 277
click at [140, 241] on div "Amaal alknani Human Handover [DATE] Hy 04:24 PM مرحباً بك في مستشفيات دله سعداء…" at bounding box center [286, 138] width 331 height 277
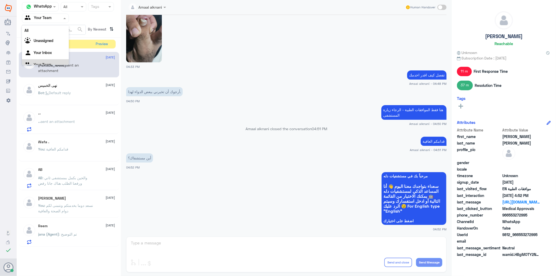
click at [60, 17] on div at bounding box center [45, 18] width 46 height 6
click at [54, 41] on div "Unassigned" at bounding box center [45, 41] width 47 height 12
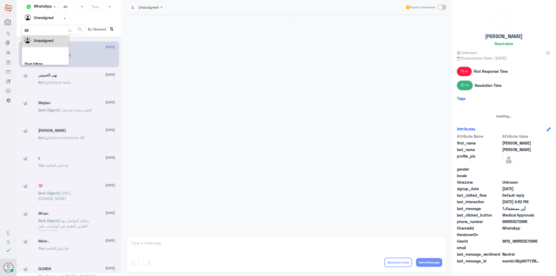
click at [56, 19] on div at bounding box center [45, 18] width 46 height 6
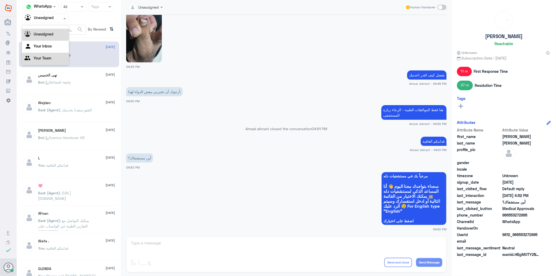
click at [47, 57] on Team "Your Team" at bounding box center [43, 58] width 18 height 4
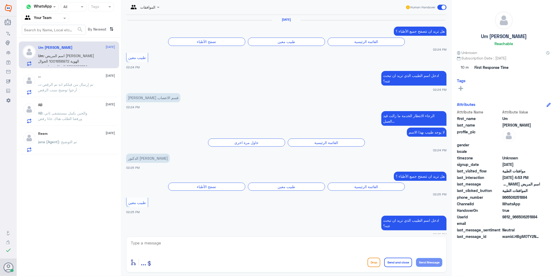
scroll to position [688, 0]
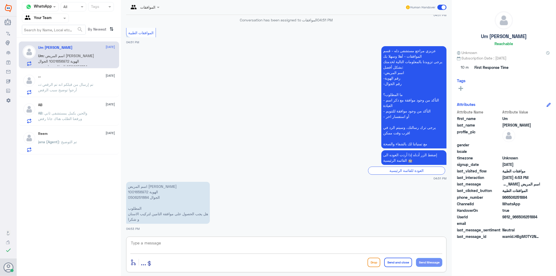
click at [154, 240] on textarea at bounding box center [286, 245] width 312 height 13
type textarea "يمكنكم زيارة الطبيب ومنه رفع طلب من الدكتور بحالتكم - ومن ثم يؤد التامين بالرفض…"
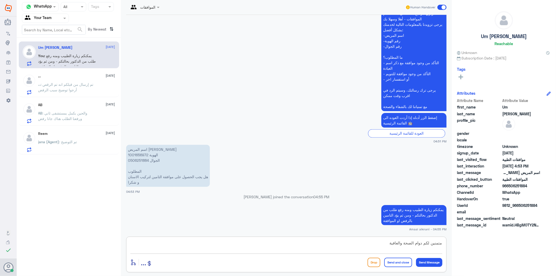
type textarea "متمنين لكم دوام الصحة والعافية"
click at [391, 263] on button "Send and close" at bounding box center [398, 261] width 28 height 9
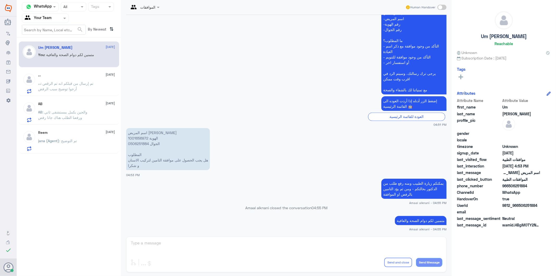
click at [70, 91] on p "،، : تم إرسال من قبلكم انه تم الرقص أرجوا توضيح سبب الرفض" at bounding box center [67, 87] width 59 height 13
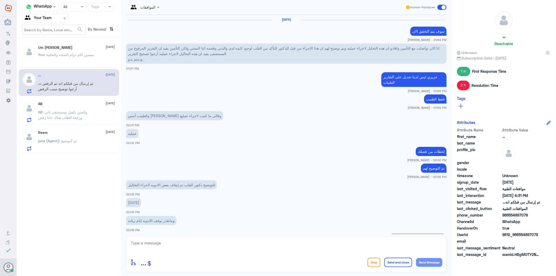
scroll to position [474, 0]
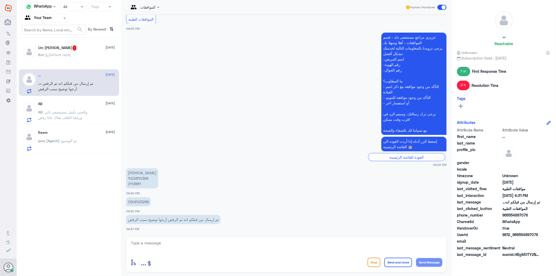
click at [81, 55] on div "Bot : Default reply" at bounding box center [76, 59] width 77 height 12
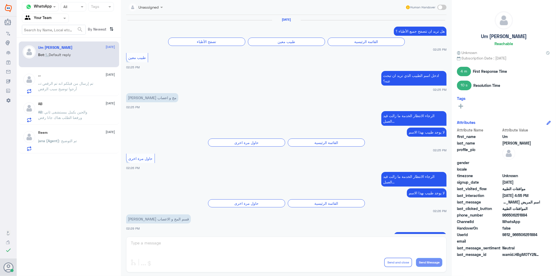
scroll to position [685, 0]
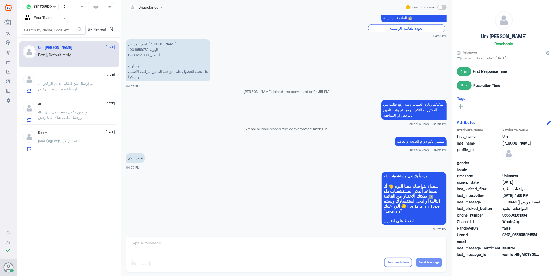
click at [75, 78] on div "،، [DATE] ،، : تم إرسال من قبلكم انه تم الرقص أرجوا توضيح سبب الرفض" at bounding box center [76, 83] width 77 height 21
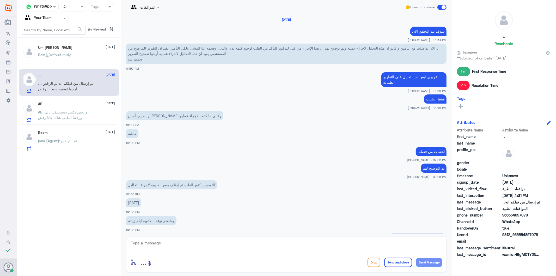
scroll to position [474, 0]
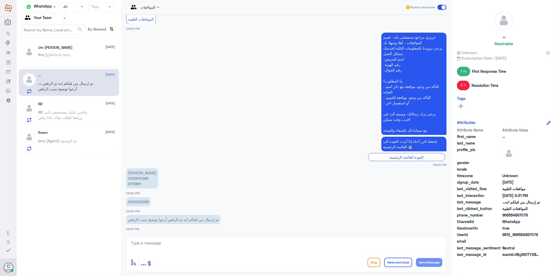
click at [135, 182] on p "[PERSON_NAME] 1022810368 2113861" at bounding box center [142, 178] width 32 height 20
copy p "2113861"
click at [157, 236] on div "الموافقات Human Handover [DATE] سوف يتم التحقق الان [PERSON_NAME] - 01:54 PM ان…" at bounding box center [286, 138] width 331 height 277
click at [157, 242] on textarea at bounding box center [286, 245] width 312 height 13
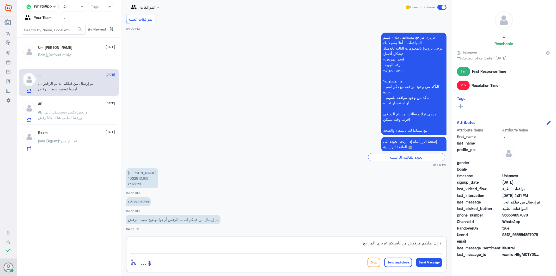
type textarea "لازال طلبكم مرفوض من تامينكم عزيزي المراجع"
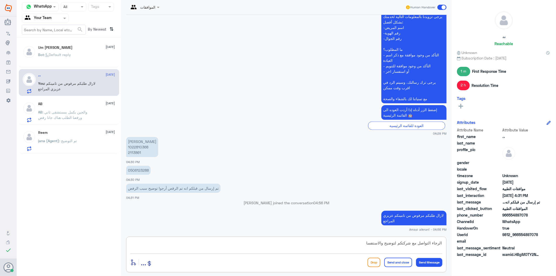
type textarea "الرجاء التواصل مع شركتكم لتوضيح والاستفسار"
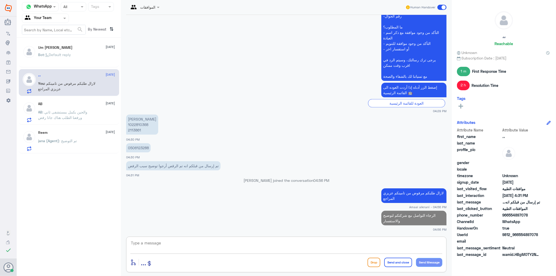
click at [61, 113] on span ": والحين بكمل بمستشفى ثاني ورفعنا الطلب هناك جانا رفض" at bounding box center [62, 115] width 49 height 10
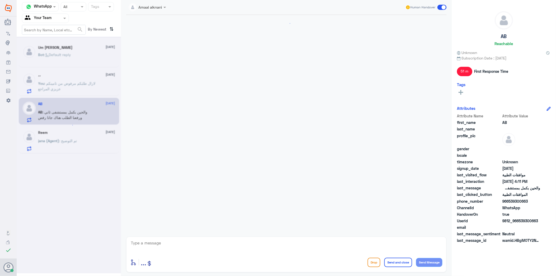
scroll to position [472, 0]
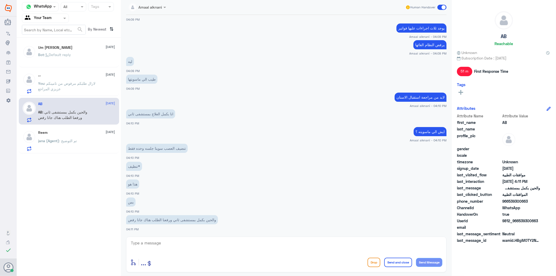
click at [61, 142] on span ": تم التوضيح" at bounding box center [68, 140] width 18 height 4
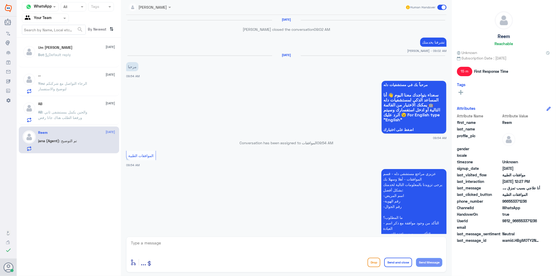
scroll to position [505, 0]
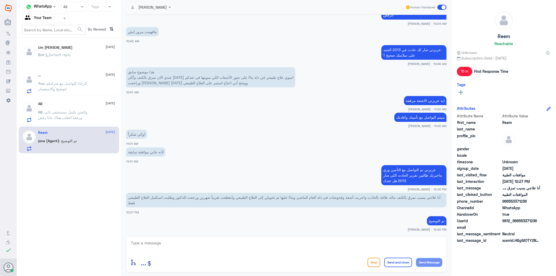
click at [64, 116] on span ": والحين بكمل بمستشفى ثاني ورفعنا الطلب هناك جانا رفض" at bounding box center [62, 115] width 49 height 10
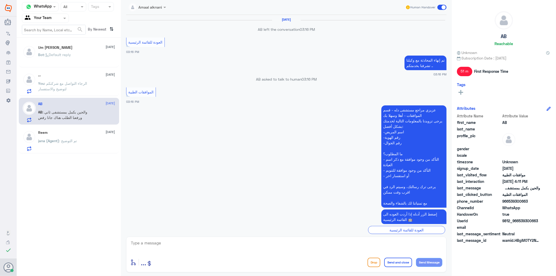
scroll to position [472, 0]
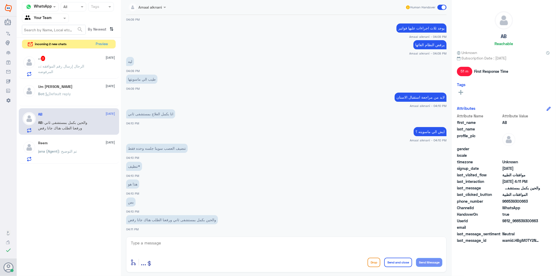
click at [79, 66] on span ": الرجال إرسال رقم الموافقه المرفوضه" at bounding box center [61, 69] width 46 height 10
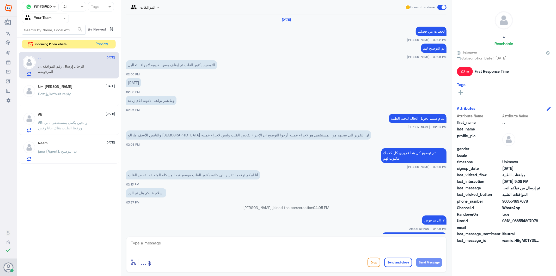
scroll to position [462, 0]
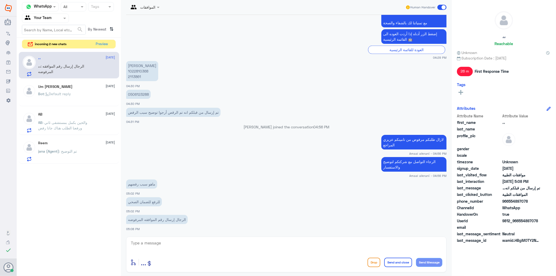
click at [137, 76] on p "[PERSON_NAME] 1022810368 2113861" at bounding box center [142, 71] width 32 height 20
copy p "2113861"
click at [158, 247] on textarea at bounding box center [286, 245] width 312 height 13
paste textarea "83289194"
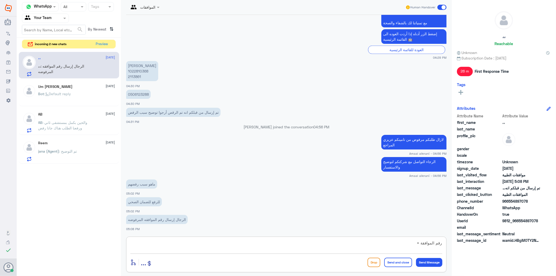
type textarea "رقم الموافقة = 83289194"
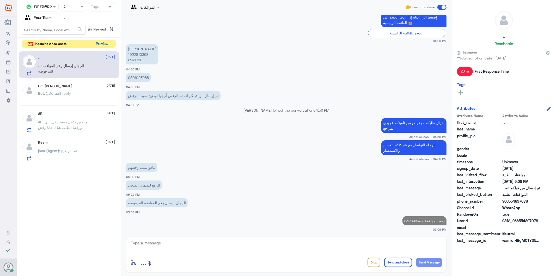
click at [102, 44] on button "Preview" at bounding box center [102, 44] width 16 height 8
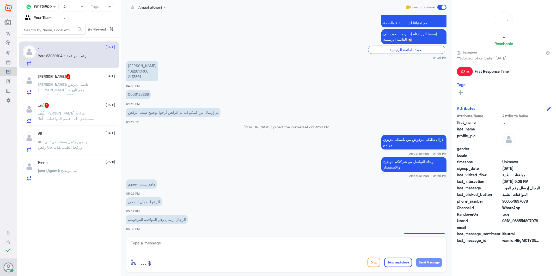
scroll to position [478, 0]
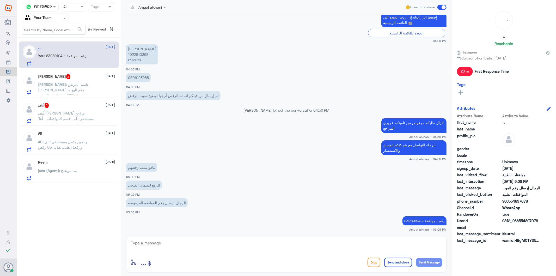
click at [65, 82] on span ": اسم المريض: [PERSON_NAME] رقم الهويه: ١٠٨٥٠٣٣٦٢٧ رقم الجوال: ٠٥٥٤٤٤٨٦٠٣ عيادة…" at bounding box center [63, 95] width 50 height 26
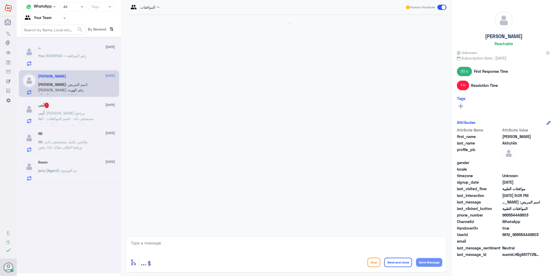
scroll to position [532, 0]
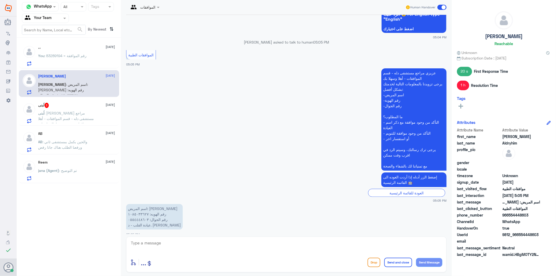
click at [161, 248] on textarea at bounding box center [286, 245] width 312 height 13
type textarea "0554448603"
drag, startPoint x: 161, startPoint y: 248, endPoint x: 55, endPoint y: 240, distance: 106.3
click at [55, 240] on div "Channel WhatsApp Status × All Tags Agent Filter Your Team search By Newest ⇅ ،،…" at bounding box center [286, 138] width 539 height 277
click at [150, 243] on textarea at bounding box center [286, 245] width 312 height 13
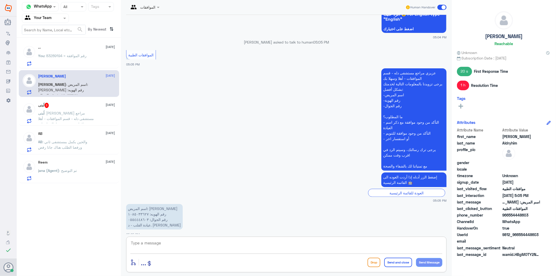
click at [173, 246] on textarea at bounding box center [286, 245] width 312 height 13
type textarea "بالنسبة لطلب العمليه - تمت متابعته عدة مرات بجميع المعلومات الطبية ولازال مرفوض"
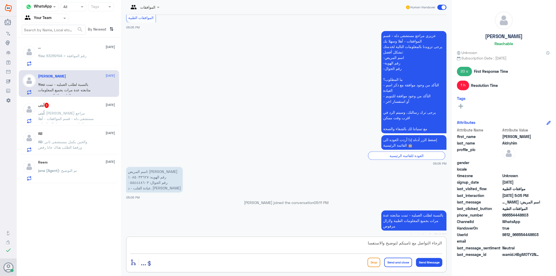
type textarea "الرجاء التواصل مع تامينكم لتوضيح والاستفسار"
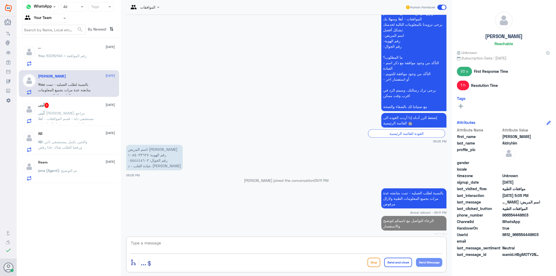
click at [83, 117] on span ": [PERSON_NAME] مراجع مستشفى دله - قسم الموافقات - أهلا وسهلا بك يرجى تزويدنا ب…" at bounding box center [67, 143] width 58 height 65
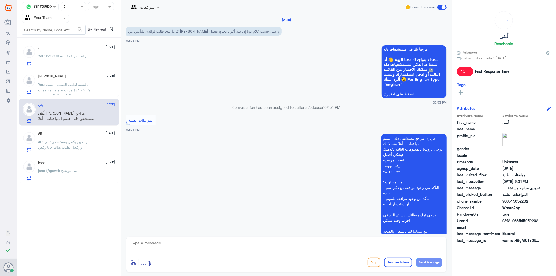
scroll to position [963, 0]
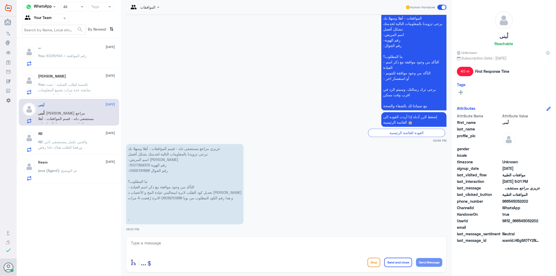
click at [177, 234] on div "الموافقات Human Handover [DATE] كرماً لدي طلب لوالدي للتأمين من [PERSON_NAME] و…" at bounding box center [286, 138] width 331 height 277
click at [139, 164] on p "عزيزي مراجع مستشفى دله - قسم الموافقات - أهلا وسهلا بك يرجى تزويدنا بالمعلومات …" at bounding box center [184, 184] width 117 height 80
copy p "1007394313"
drag, startPoint x: 128, startPoint y: 181, endPoint x: 207, endPoint y: 214, distance: 86.0
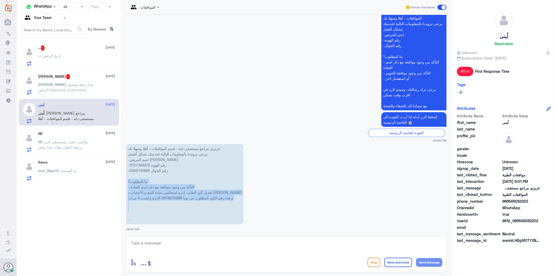
click at [207, 214] on p "عزيزي مراجع مستشفى دله - قسم الموافقات - أهلا وسهلا بك يرجى تزويدنا بالمعلومات …" at bounding box center [184, 184] width 117 height 80
click at [139, 170] on p "عزيزي مراجع مستشفى دله - قسم الموافقات - أهلا وسهلا بك يرجى تزويدنا بالمعلومات …" at bounding box center [184, 184] width 117 height 80
click at [165, 248] on textarea at bounding box center [286, 245] width 312 height 13
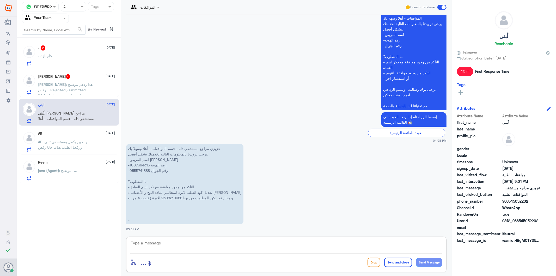
click at [165, 248] on textarea at bounding box center [286, 245] width 312 height 13
type textarea "تم متابعة الطلب الان تحت الاجراء"
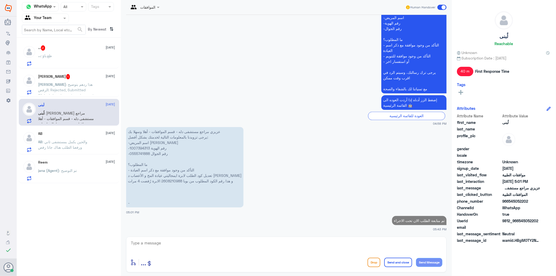
click at [79, 86] on p "[PERSON_NAME] : هذا ردهم بتوضيح الرفض: Rejected, Submitted Clinical signs/sympt…" at bounding box center [67, 88] width 59 height 13
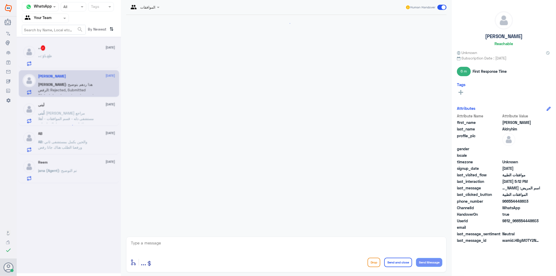
scroll to position [620, 0]
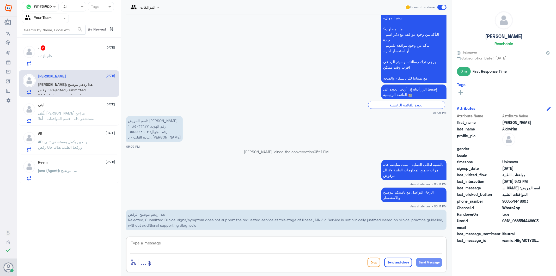
click at [176, 247] on textarea at bounding box center [286, 245] width 312 height 13
click at [171, 217] on p "هذا ردهم بتوضيح الرفض: Rejected, Submitted Clinical signs/symptom does not supp…" at bounding box center [286, 219] width 320 height 20
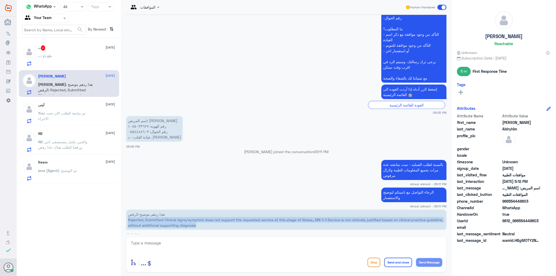
click at [171, 217] on p "هذا ردهم بتوضيح الرفض: Rejected, Submitted Clinical signs/symptom does not supp…" at bounding box center [286, 219] width 320 height 20
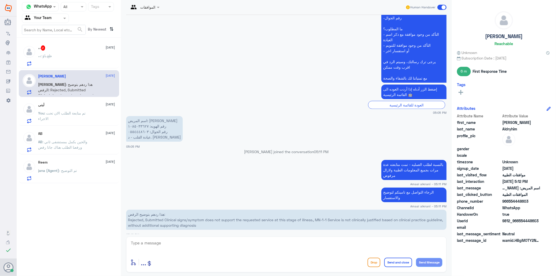
click at [161, 241] on textarea at bounding box center [286, 245] width 312 height 13
type textarea "تم متابعتها من طبيب الموافقات للعمليات عزيزي المراجع - ولازال الطلب مرفوض"
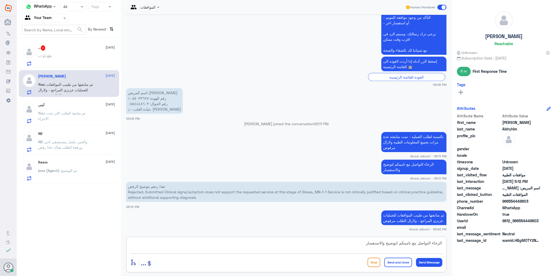
type textarea "الرجاء التواصل مع تامينكم لتوضيح والاستفسار"
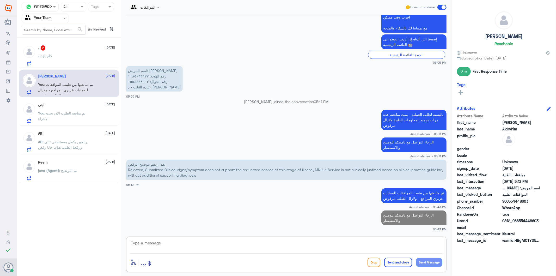
type textarea "ث"
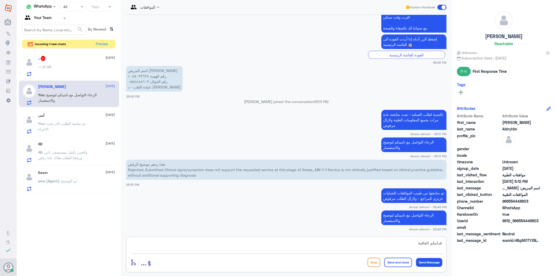
type textarea "قدامكم العافية"
click at [400, 264] on button "Send and close" at bounding box center [398, 261] width 28 height 9
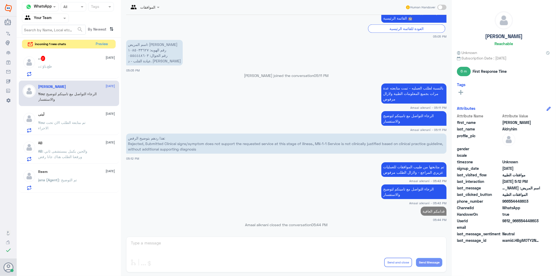
click at [45, 68] on span ": ظغ.باؤ" at bounding box center [46, 66] width 11 height 4
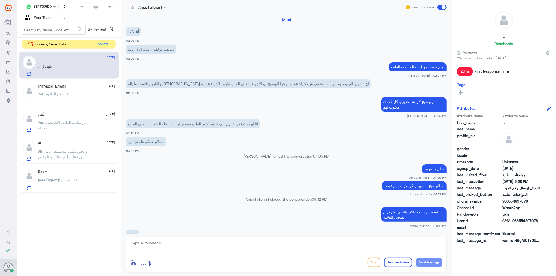
scroll to position [463, 0]
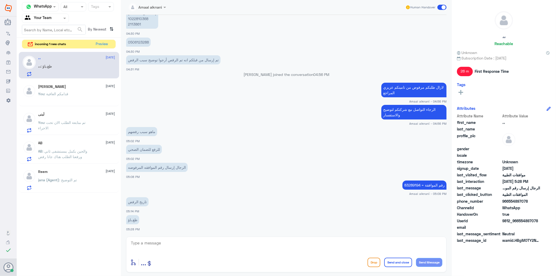
click at [165, 243] on textarea at bounding box center [286, 245] width 312 height 13
click at [404, 183] on p "رقم الموافقة = 83289194" at bounding box center [424, 184] width 44 height 9
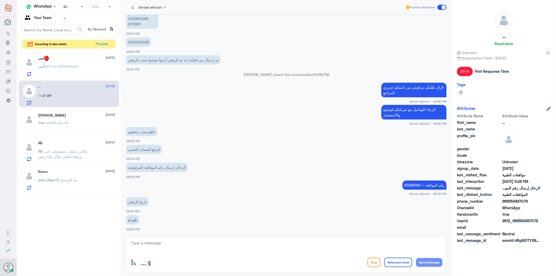
click at [152, 244] on textarea at bounding box center [286, 245] width 312 height 13
type textarea "ا"
type textarea "بتاريخ [DATE] تمت المتابعة ولازالت مرفوضة [DATE]"
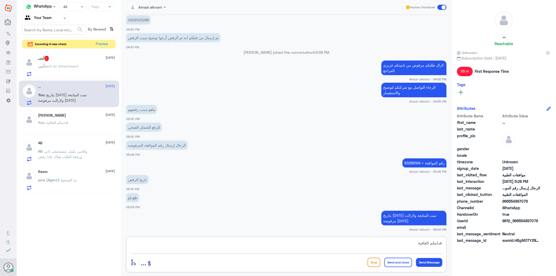
type textarea "قدامكم العافية"
click at [397, 265] on button "Send and close" at bounding box center [398, 261] width 28 height 9
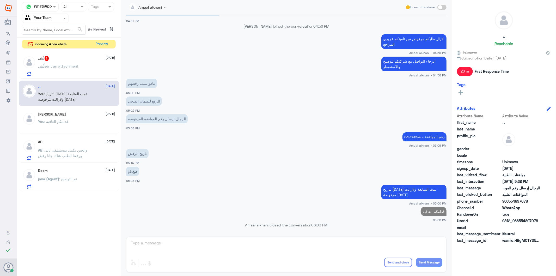
click at [79, 64] on span "sent an attachment" at bounding box center [62, 66] width 34 height 4
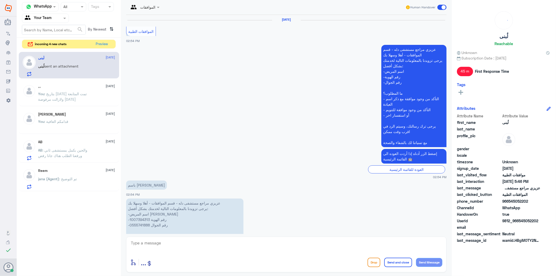
scroll to position [990, 0]
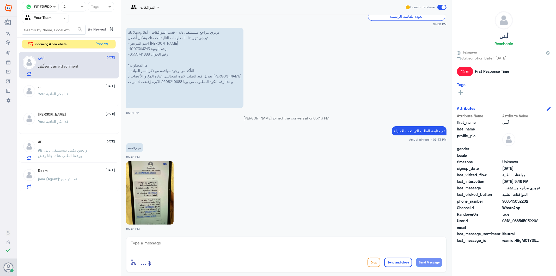
click at [143, 53] on p "عزيزي مراجع مستشفى دله - قسم الموافقات - أهلا وسهلا بك يرجى تزويدنا بالمعلومات …" at bounding box center [184, 68] width 117 height 80
click at [102, 42] on button "Preview" at bounding box center [102, 44] width 16 height 8
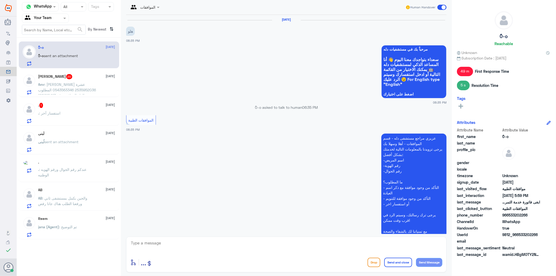
scroll to position [493, 0]
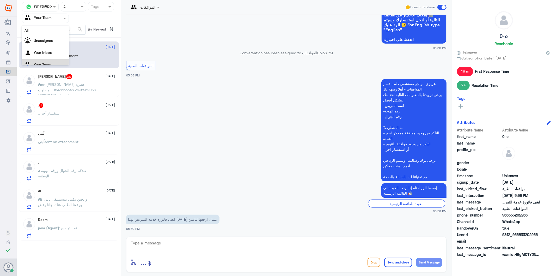
click at [61, 18] on div at bounding box center [45, 18] width 46 height 6
click at [55, 45] on div "Your Inbox" at bounding box center [45, 47] width 47 height 12
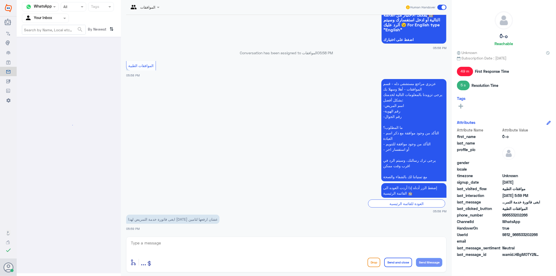
scroll to position [0, 0]
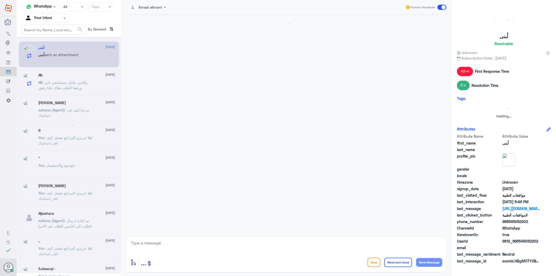
click at [56, 22] on div "Agent Filter Your Inbox" at bounding box center [45, 18] width 47 height 9
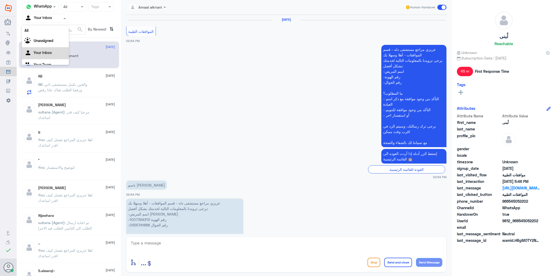
scroll to position [7, 0]
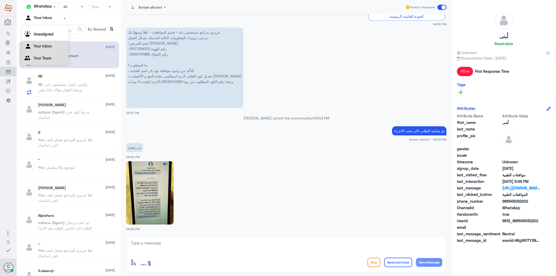
click at [50, 59] on Team "Your Team" at bounding box center [43, 58] width 18 height 4
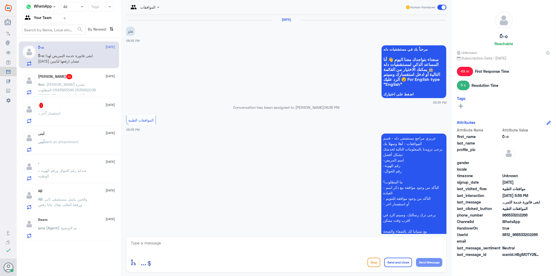
scroll to position [493, 0]
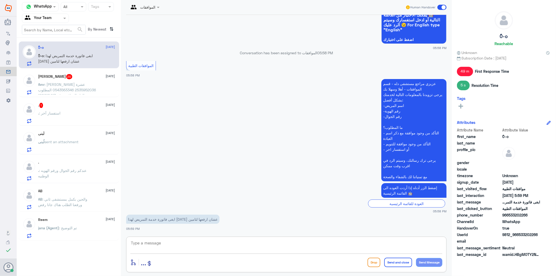
click at [181, 242] on textarea at bounding box center [286, 245] width 312 height 13
type textarea "الرجاء مراجعة قسم الحسابات او التواصل مع علاقات المرضى او مدير العيادات"
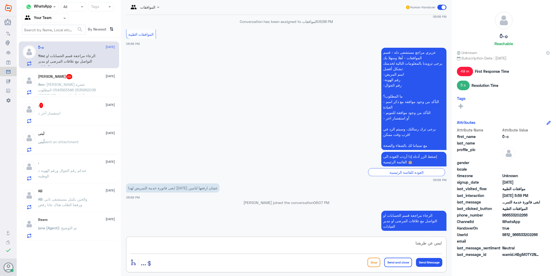
type textarea "ليس عن طريقنا"
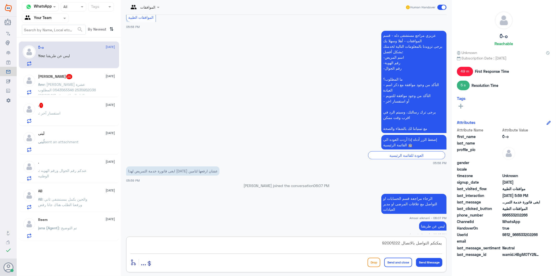
type textarea "يمكنكم التواصل بالاتصال 920012222"
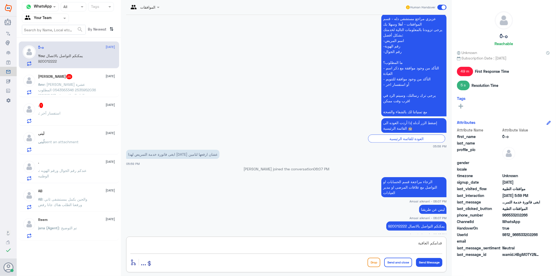
type textarea "قدامكم العافية"
click at [397, 262] on button "Send and close" at bounding box center [398, 261] width 28 height 9
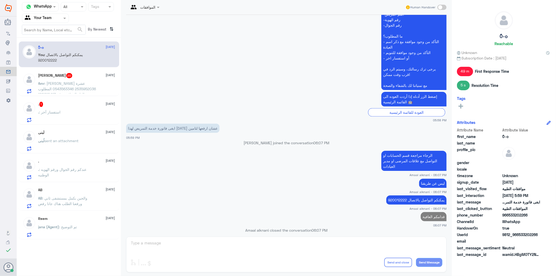
click at [83, 79] on div "[PERSON_NAME] 20 [DATE][PERSON_NAME] : [PERSON_NAME] عشرة 2535952036 0543563346…" at bounding box center [76, 83] width 77 height 21
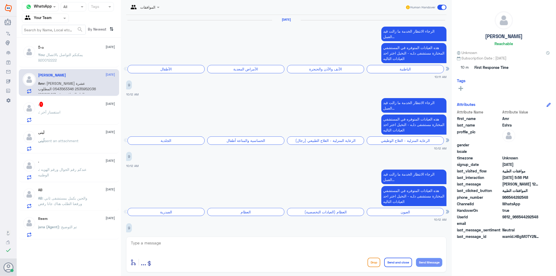
scroll to position [1040, 0]
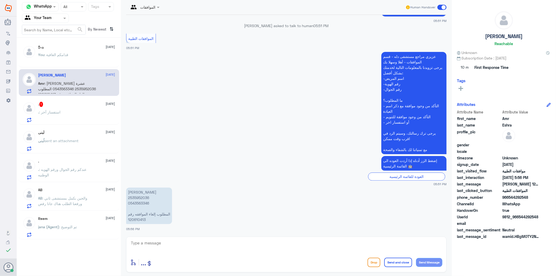
click at [137, 218] on p "[PERSON_NAME] عشرة 2535952036 0543563346 المطلوب إلغاء الموافقه رقم 120610413" at bounding box center [149, 205] width 46 height 36
click at [181, 238] on div "enter flow name ... Drop Send and close Send Message" at bounding box center [286, 254] width 320 height 36
click at [173, 245] on textarea at bounding box center [286, 245] width 312 height 13
type textarea "تم رفع طلبكم للفريق المختص بالعمليات وجاري العمل عليه"
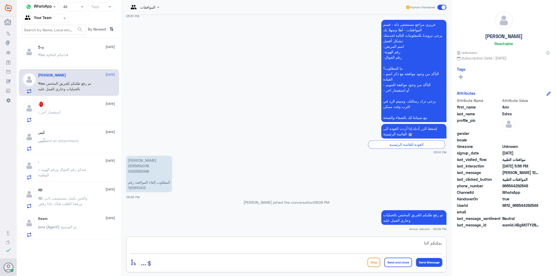
scroll to position [1062, 0]
type textarea "يمكنكم التاكد من الالغاء من خلال تطبيق تامينكم"
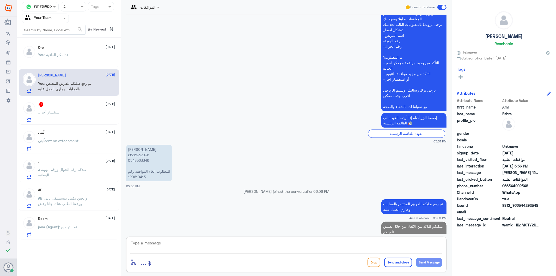
scroll to position [1085, 0]
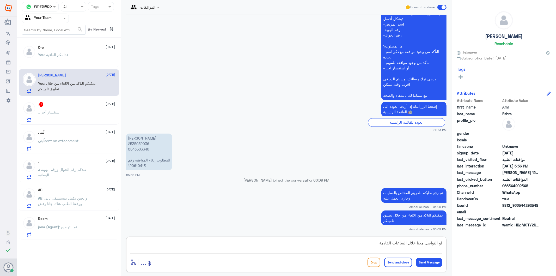
type textarea "او التواصل معنا خلال الساعات القادمة"
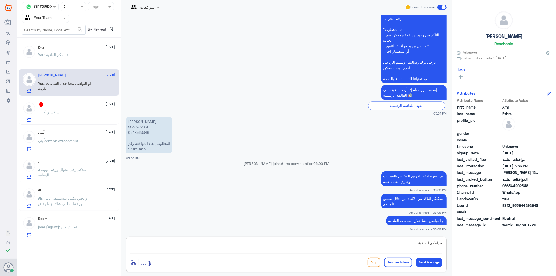
type textarea "قدامكم العافية"
click at [396, 262] on button "Send and close" at bounding box center [398, 261] width 28 height 9
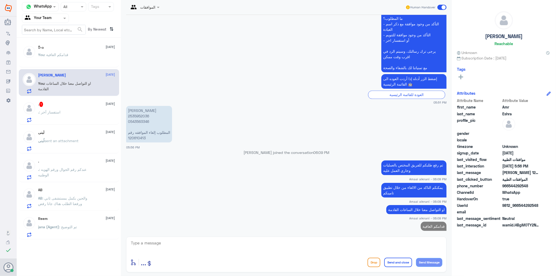
scroll to position [1118, 0]
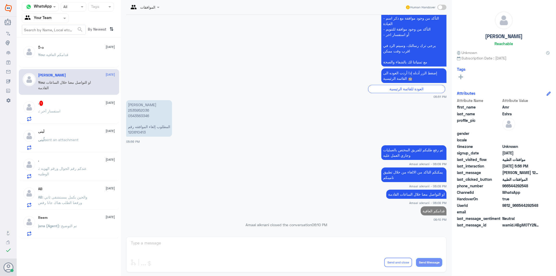
click at [95, 113] on div ". : استفسار آخر" at bounding box center [76, 115] width 77 height 12
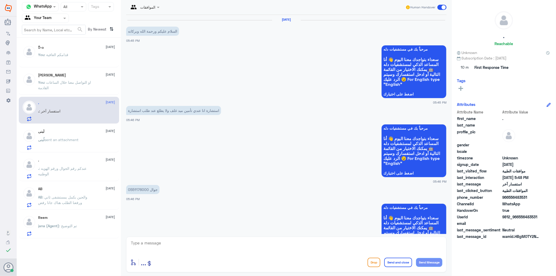
scroll to position [291, 0]
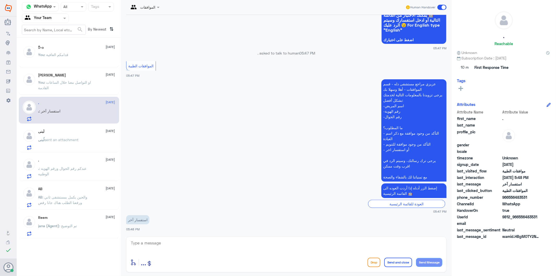
click at [178, 251] on textarea at bounding box center [286, 245] width 312 height 13
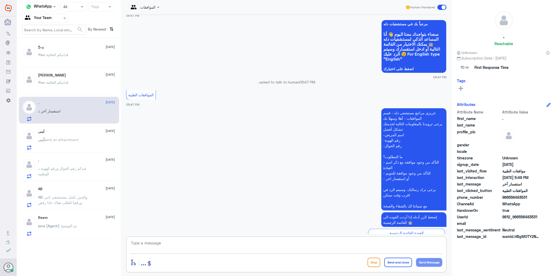
scroll to position [292, 0]
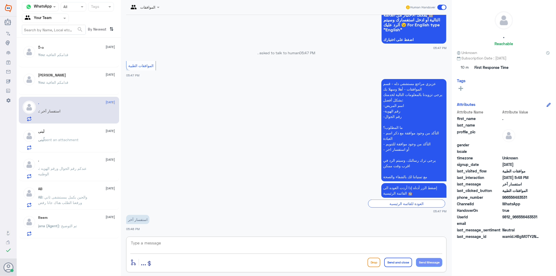
click at [166, 239] on textarea at bounding box center [286, 245] width 312 height 13
type textarea "تفضل كيف اقدر اساعدك"
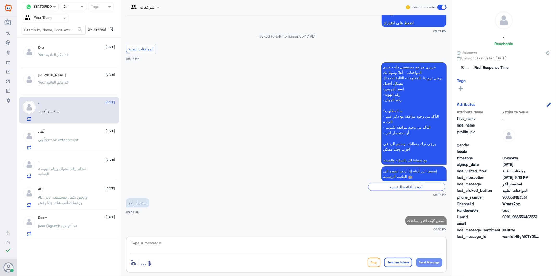
click at [56, 20] on div at bounding box center [45, 18] width 46 height 6
click at [53, 35] on b "Unassigned" at bounding box center [44, 34] width 20 height 4
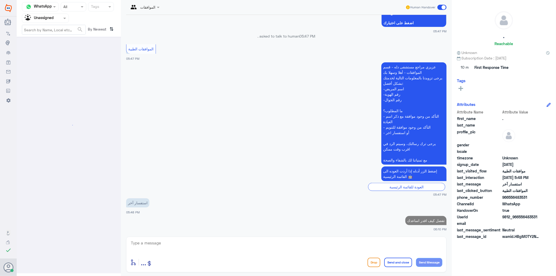
click at [59, 19] on div at bounding box center [45, 18] width 46 height 6
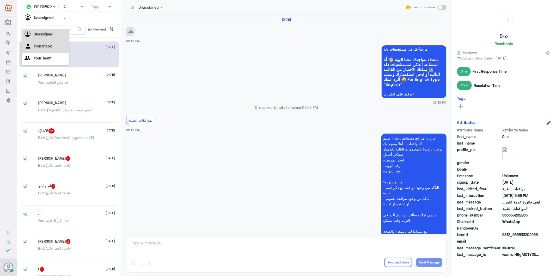
scroll to position [585, 0]
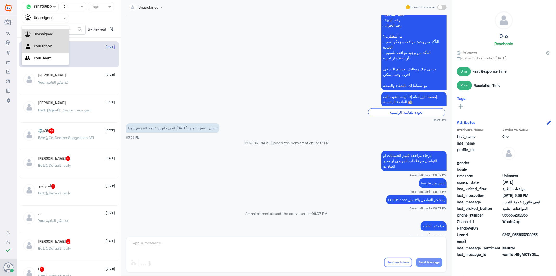
click at [52, 47] on div "Your Inbox" at bounding box center [45, 47] width 47 height 12
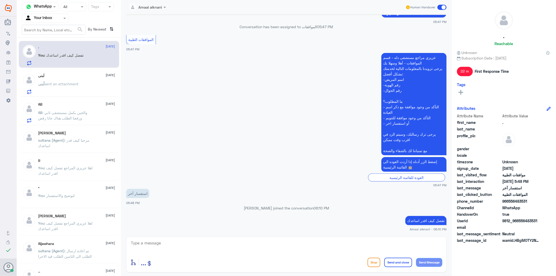
scroll to position [0, 0]
click at [77, 81] on div "لُبنى [DATE] لُبنى sent an attachment" at bounding box center [76, 84] width 77 height 21
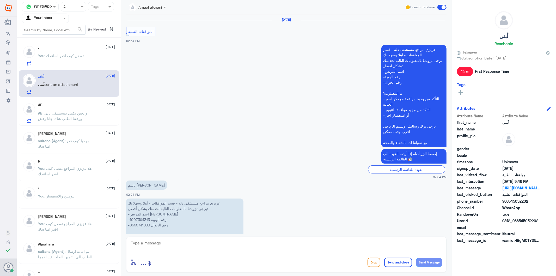
scroll to position [990, 0]
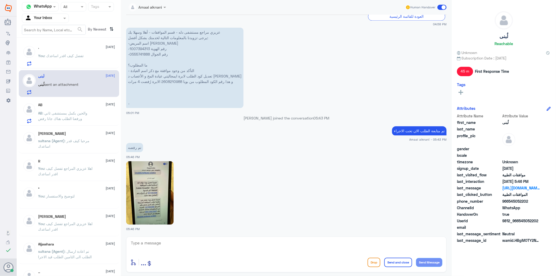
click at [183, 244] on textarea at bounding box center [286, 245] width 312 height 13
click at [59, 108] on div "AB [DATE] AB : والحين بكمل بمستشفى ثاني ورفعنا الطلب هناك جانا رفض" at bounding box center [76, 113] width 77 height 21
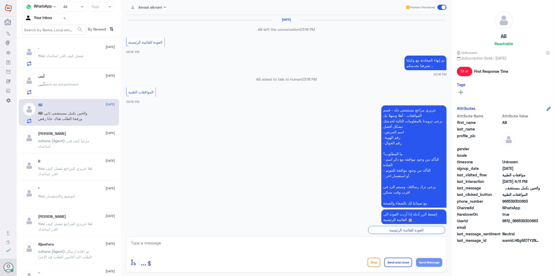
scroll to position [472, 0]
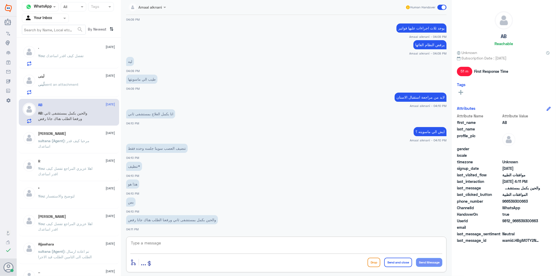
click at [168, 243] on textarea at bounding box center [286, 245] width 312 height 13
click at [84, 151] on p "[PERSON_NAME] (Agent) : مرحبا كيف قدر اساعدك" at bounding box center [67, 144] width 59 height 13
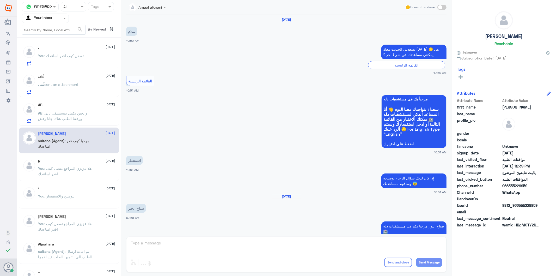
scroll to position [474, 0]
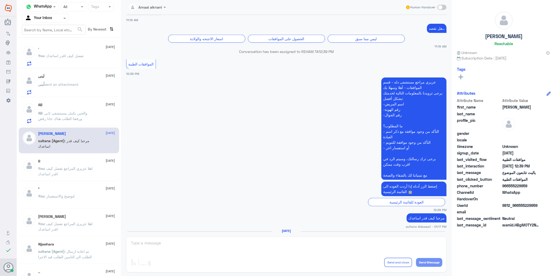
click at [149, 246] on div "Amaal alknani Human Handover [DATE] سلام 10:50 AM يسعدني الحديث معك [DATE] 😊 هل…" at bounding box center [286, 138] width 331 height 277
click at [60, 14] on div "Agent Filter Your Inbox" at bounding box center [42, 18] width 40 height 8
click at [47, 58] on Team "Your Team" at bounding box center [43, 58] width 18 height 4
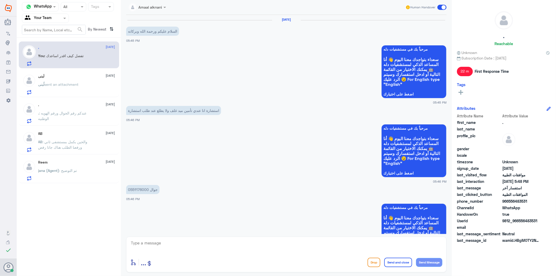
scroll to position [318, 0]
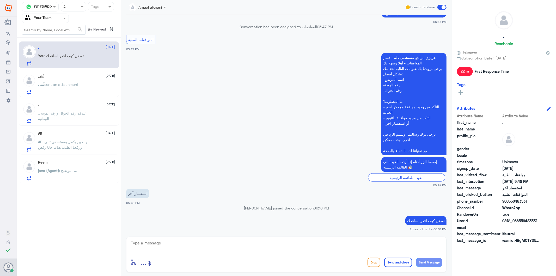
click at [69, 148] on span ": والحين بكمل بمستشفى ثاني ورفعنا الطلب هناك جانا رفض" at bounding box center [62, 144] width 49 height 10
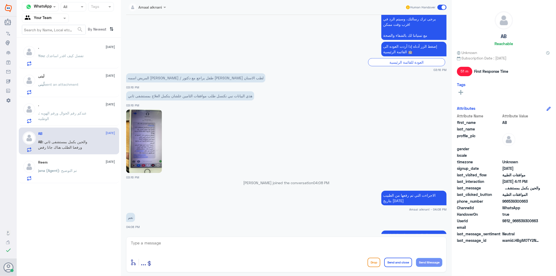
scroll to position [154, 0]
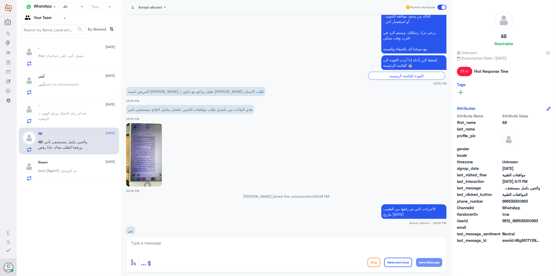
click at [147, 152] on img at bounding box center [144, 154] width 36 height 63
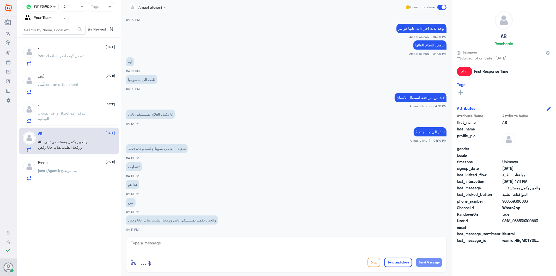
scroll to position [472, 0]
click at [56, 114] on span ": عندكم رقم الجوال ورقم الهويه الوطنيه" at bounding box center [62, 116] width 48 height 10
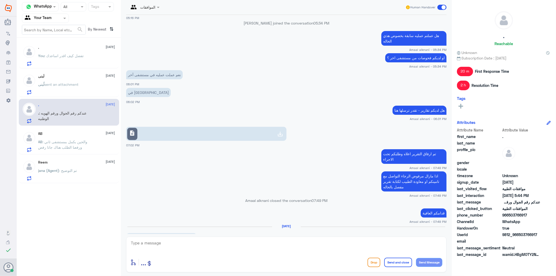
scroll to position [303, 0]
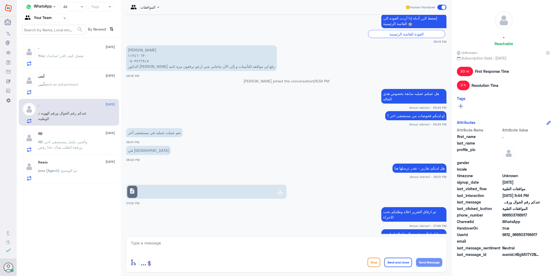
drag, startPoint x: 182, startPoint y: 246, endPoint x: 187, endPoint y: 243, distance: 6.3
click at [187, 243] on textarea at bounding box center [286, 245] width 312 height 13
type textarea "0503766917"
drag, startPoint x: 187, startPoint y: 243, endPoint x: 103, endPoint y: 233, distance: 84.5
click at [103, 233] on div "Channel WhatsApp Status × All Tags Agent Filter Your Team search By Newest ⇅ . …" at bounding box center [286, 138] width 539 height 277
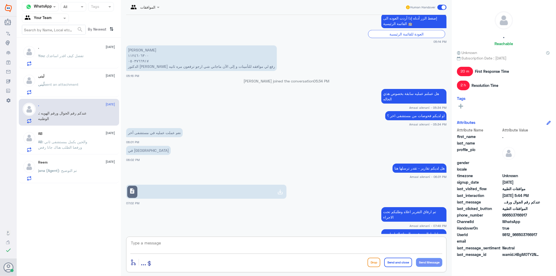
click at [176, 246] on textarea at bounding box center [286, 245] width 312 height 13
type textarea "تم متابعة طلبكم عدة مرات حتى بعد التقرير الخارجي"
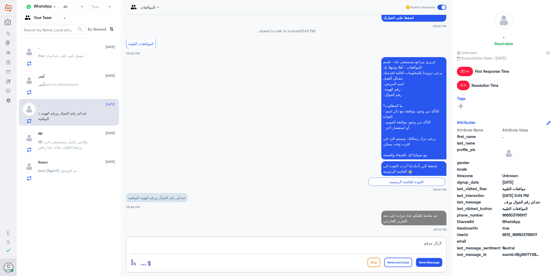
type textarea "لازال مرفوض"
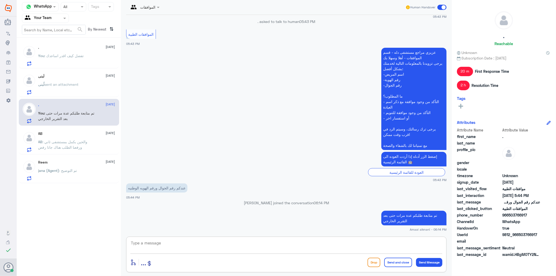
scroll to position [660, 0]
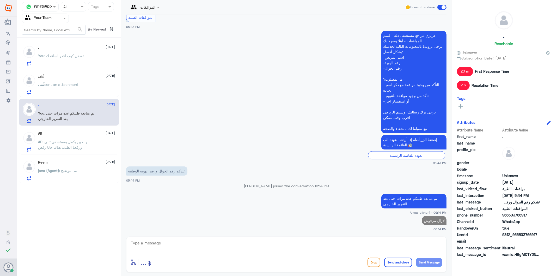
click at [72, 145] on span ": والحين بكمل بمستشفى ثاني ورفعنا الطلب هناك جانا رفض" at bounding box center [62, 144] width 49 height 10
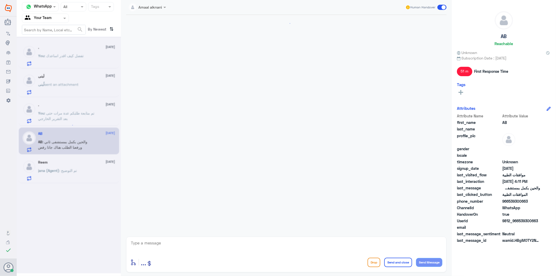
scroll to position [472, 0]
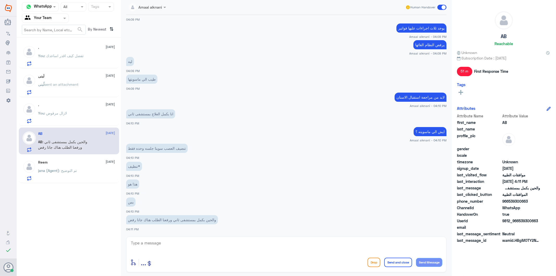
click at [67, 108] on div ". [DATE] You : لازال مرفوض" at bounding box center [76, 113] width 77 height 21
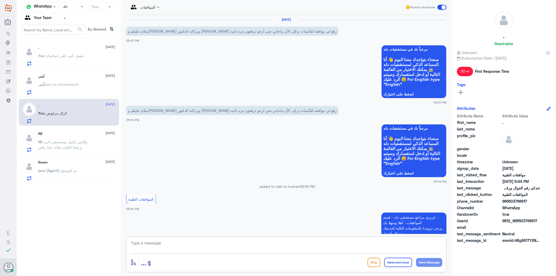
scroll to position [670, 0]
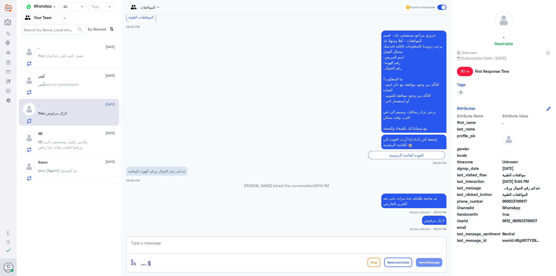
click at [171, 243] on textarea at bounding box center [286, 245] width 312 height 13
type textarea "الرجاء التواصل مع تامينكم لتوضيح والاستفسار"
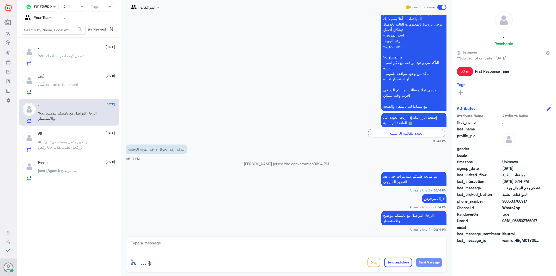
click at [66, 59] on p "You : تفضل كيف اقدر اساعدك" at bounding box center [61, 59] width 46 height 13
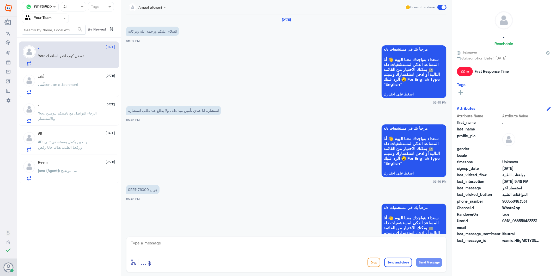
scroll to position [318, 0]
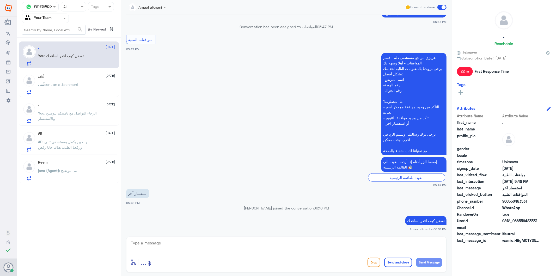
click at [66, 84] on span "sent an attachment" at bounding box center [62, 84] width 34 height 4
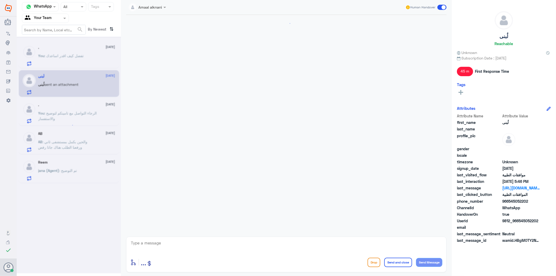
scroll to position [990, 0]
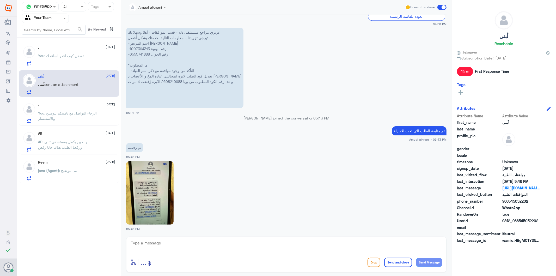
click at [72, 149] on span ": والحين بكمل بمستشفى ثاني ورفعنا الطلب هناك جانا رفض" at bounding box center [62, 144] width 49 height 10
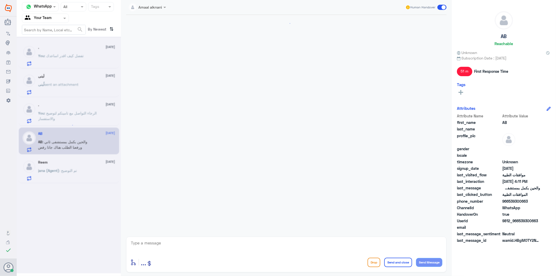
scroll to position [472, 0]
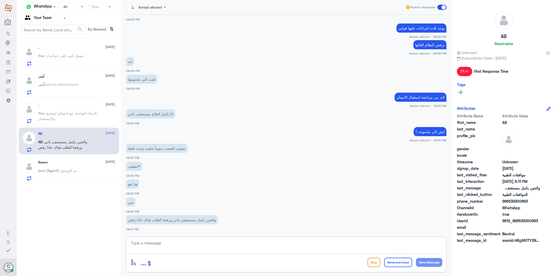
click at [153, 242] on textarea at bounding box center [286, 245] width 312 height 13
paste textarea "الخدمات عليها فواتير بنحولها للقسم لالغاءها في حال عدم الاستفاده منها"
type textarea "الخدمات عليها فواتير بنحولها للقسم لالغاءها في حال عدم الاستفاده منها"
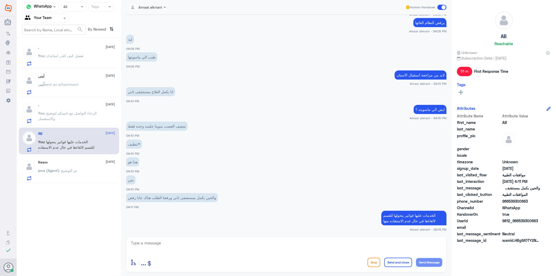
click at [67, 171] on span ": تم التوضيح" at bounding box center [68, 170] width 18 height 4
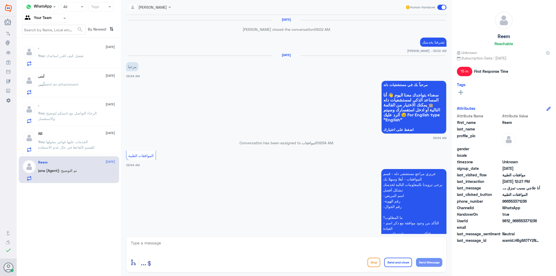
scroll to position [505, 0]
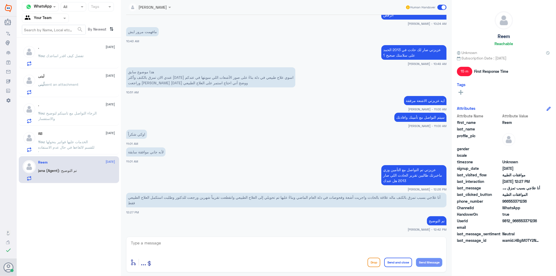
click at [286, 246] on textarea at bounding box center [286, 245] width 312 height 13
type textarea "نسعد دوما بخدمتكم ونتمنى لكم دوام الصحة والعافية"
click at [398, 264] on button "Send and close" at bounding box center [398, 261] width 28 height 9
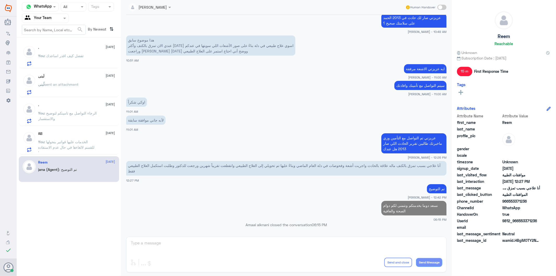
scroll to position [526, 0]
click at [71, 237] on div "Channel WhatsApp Status × All Tags Agent Filter Your Team search By Newest ⇅ . …" at bounding box center [69, 138] width 104 height 277
click at [58, 20] on div at bounding box center [45, 18] width 46 height 6
click at [48, 45] on Inbox "Your Inbox" at bounding box center [43, 46] width 18 height 4
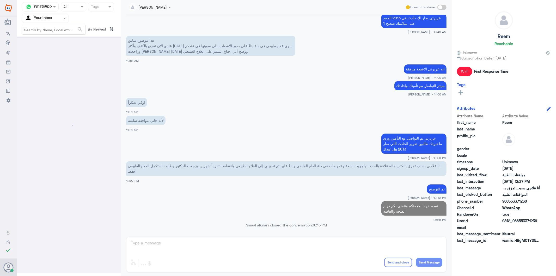
click at [50, 20] on input "text" at bounding box center [39, 18] width 29 height 6
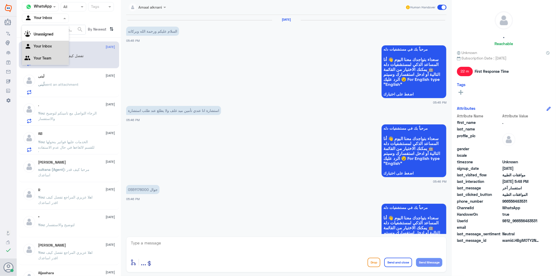
scroll to position [318, 0]
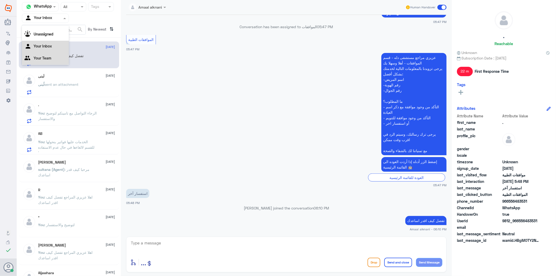
click at [47, 61] on div "Your Team" at bounding box center [45, 59] width 47 height 12
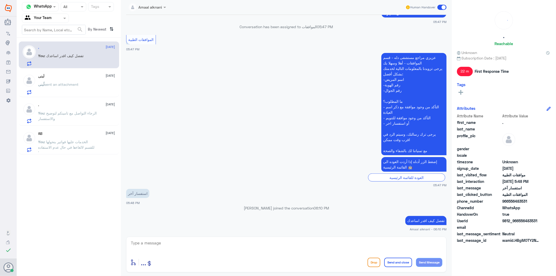
click at [64, 89] on p "لُبنى sent an attachment" at bounding box center [58, 88] width 40 height 13
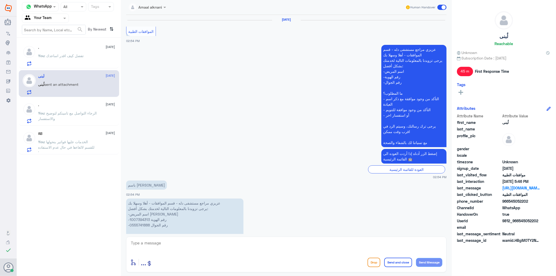
scroll to position [990, 0]
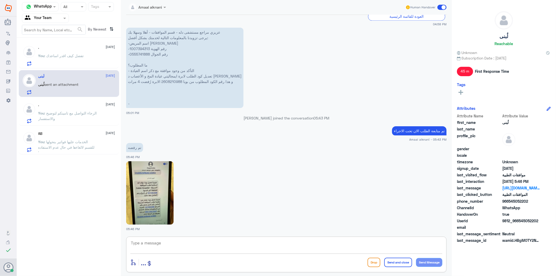
click at [187, 246] on textarea at bounding box center [286, 245] width 312 height 13
click at [173, 248] on textarea at bounding box center [286, 245] width 312 height 13
paste textarea "مرفوض، العلاج المطلوب ليس هو خط العلاج الأول/ لا يوجد تاريخ مؤكد سابق للإدارة ا…"
click at [443, 243] on div "مرفوض، العلاج المطلوب ليس هو خط العلاج الأول/ لا يوجد تاريخ مؤكد سابق للإدارة ا…" at bounding box center [286, 254] width 320 height 36
click at [442, 243] on textarea "مرفوض، العلاج المطلوب ليس هو خط العلاج الأول/ لا يوجد تاريخ مؤكد سابق للإدارة ا…" at bounding box center [286, 245] width 312 height 13
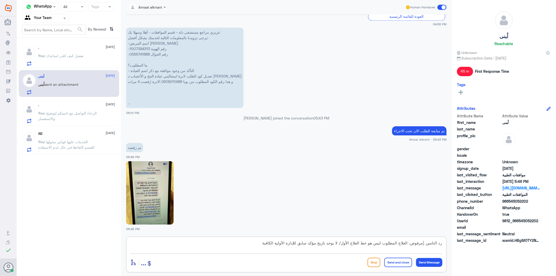
click at [256, 244] on textarea "رد التامين (مرفوض، العلاج المطلوب ليس هو خط العلاج الأول/ لا يوجد تاريخ مؤكد سا…" at bounding box center [286, 245] width 312 height 13
type textarea "رد التامين (مرفوض، العلاج المطلوب ليس هو خط العلاج الأول/ لا يوجد تاريخ مؤكد سا…"
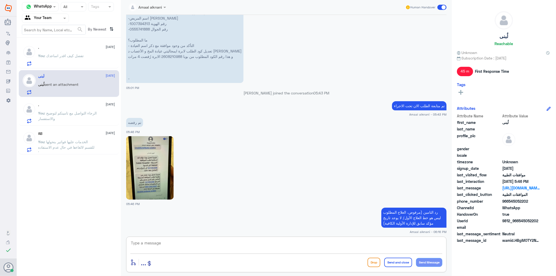
scroll to position [1018, 0]
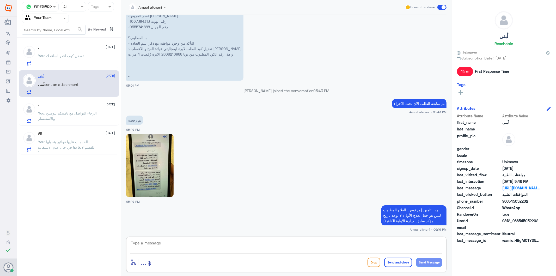
click at [75, 138] on div "AB [DATE] You : الخدمات عليها فواتير بنحولها للقسم لالغاءها في حال عدم الاستفاد…" at bounding box center [76, 141] width 77 height 21
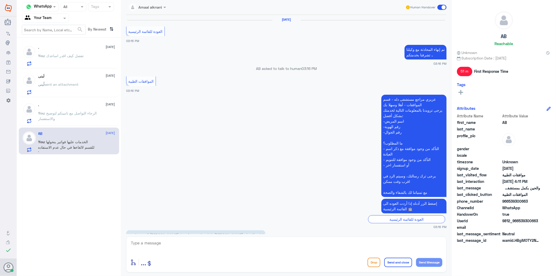
scroll to position [484, 0]
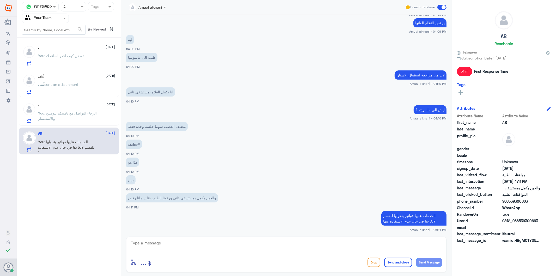
click at [49, 113] on span ": الرجاء التواصل مع تامينكم لتوضيح والاستفسار" at bounding box center [67, 116] width 59 height 10
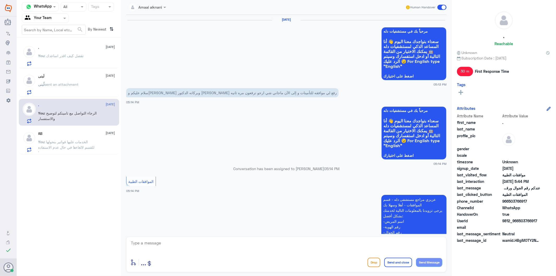
scroll to position [673, 0]
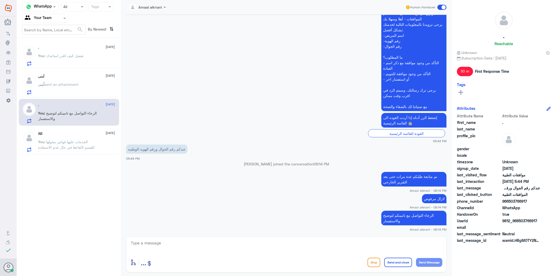
click at [185, 244] on textarea at bounding box center [286, 245] width 312 height 13
type textarea "متمنين لكم دوام الصحة والعافية"
click at [391, 262] on button "Send and close" at bounding box center [398, 261] width 28 height 9
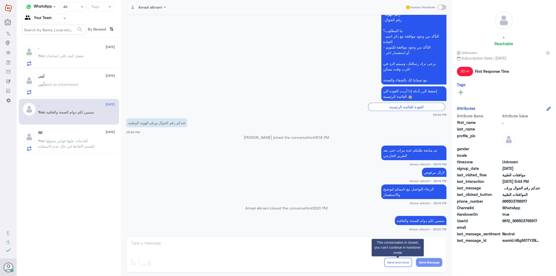
click at [54, 21] on div at bounding box center [45, 18] width 46 height 6
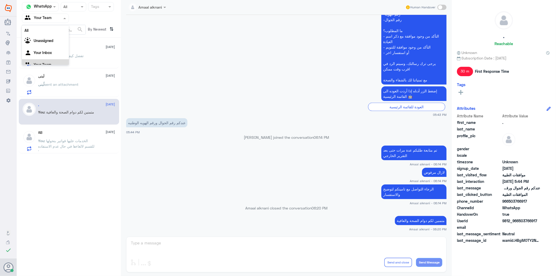
scroll to position [7, 0]
drag, startPoint x: 51, startPoint y: 47, endPoint x: 70, endPoint y: 31, distance: 24.8
click at [52, 46] on div "Your Inbox" at bounding box center [45, 47] width 47 height 12
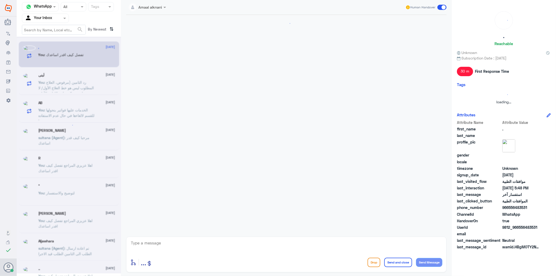
scroll to position [0, 0]
click at [67, 19] on span at bounding box center [65, 17] width 7 height 5
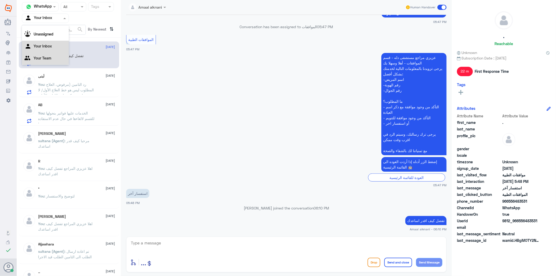
click at [53, 59] on div "Your Team" at bounding box center [45, 59] width 47 height 12
